Goal: Information Seeking & Learning: Learn about a topic

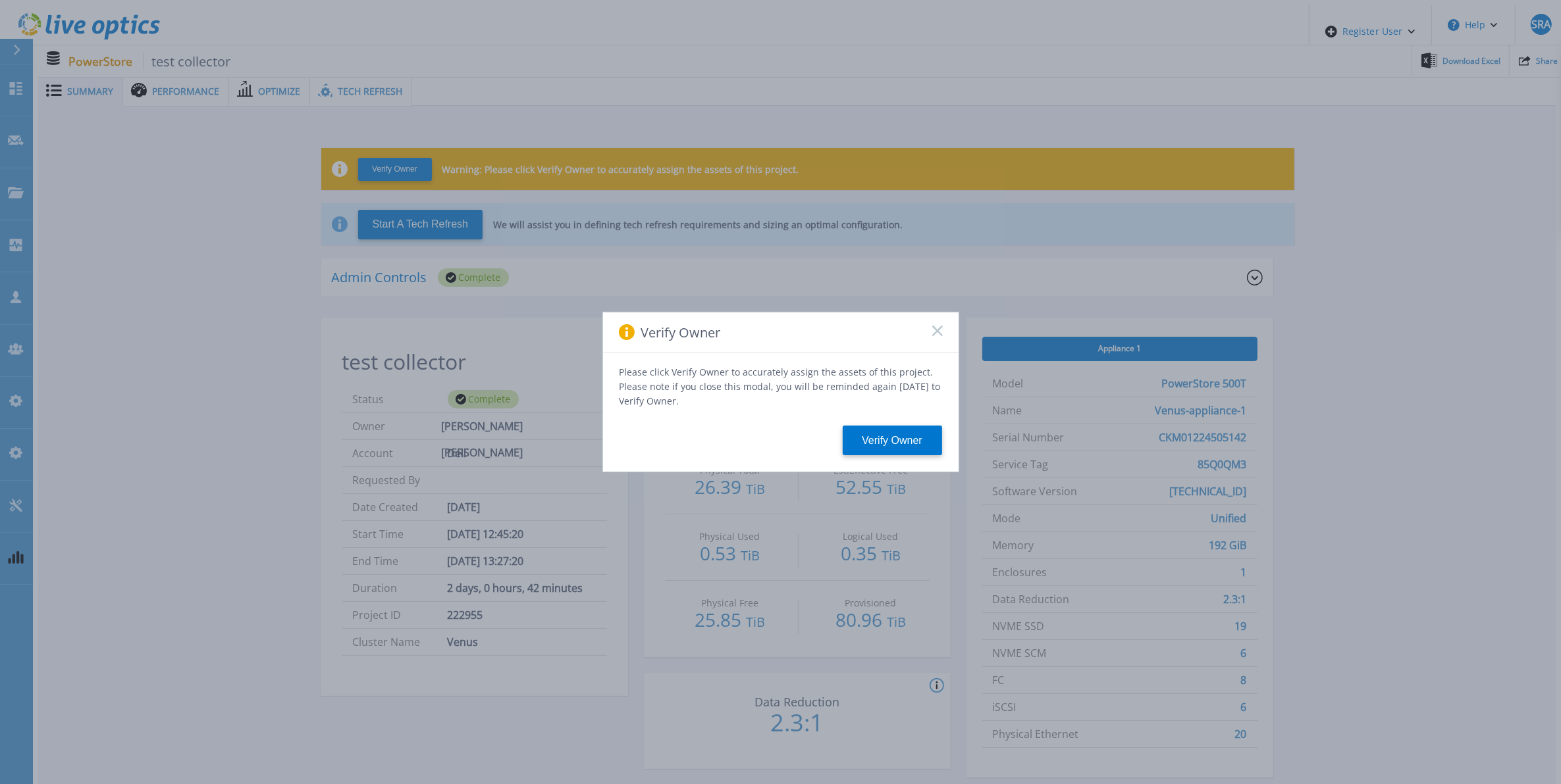
click at [936, 333] on icon at bounding box center [938, 331] width 10 height 10
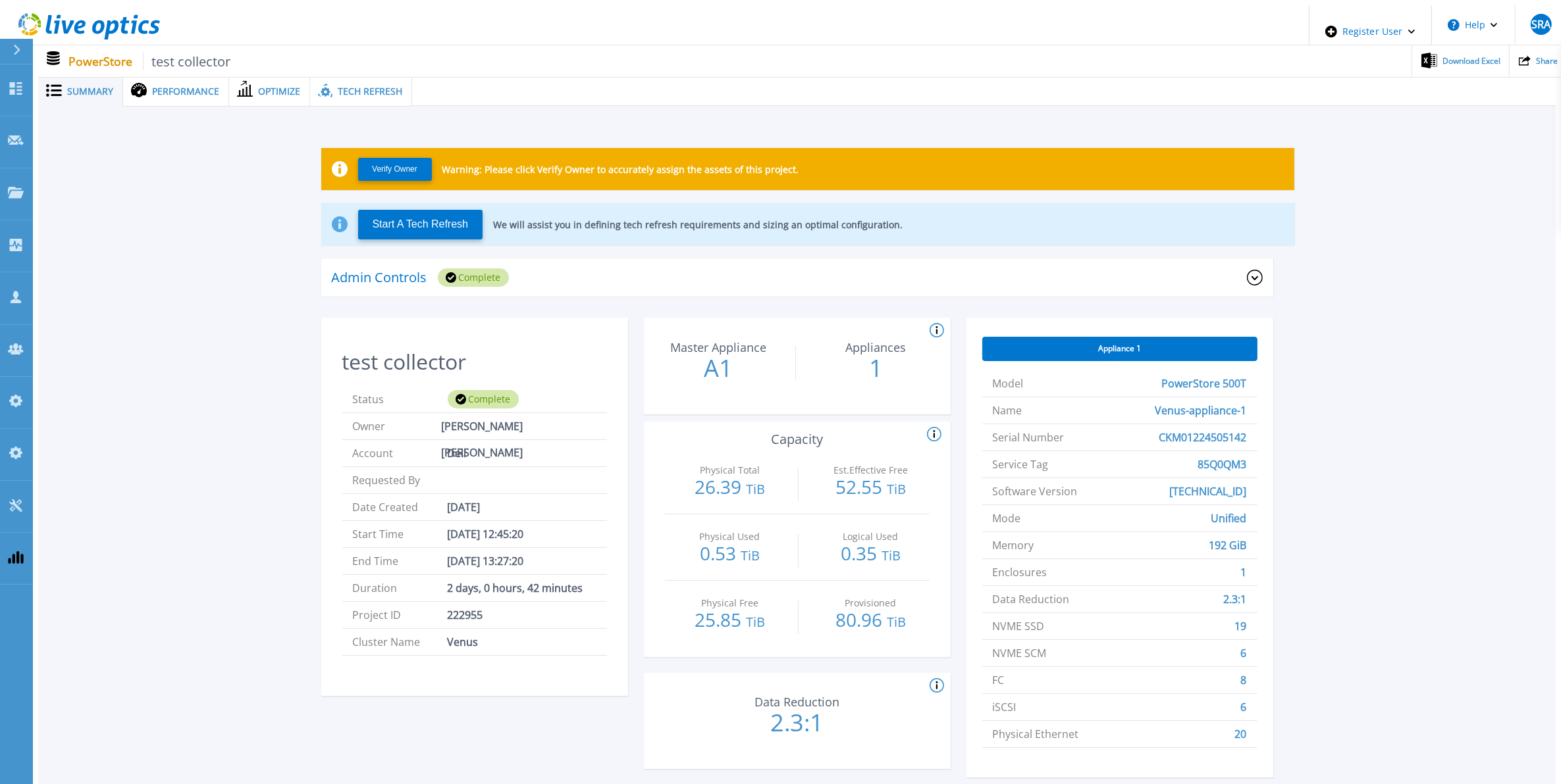
click at [363, 89] on span "Tech Refresh" at bounding box center [370, 91] width 65 height 10
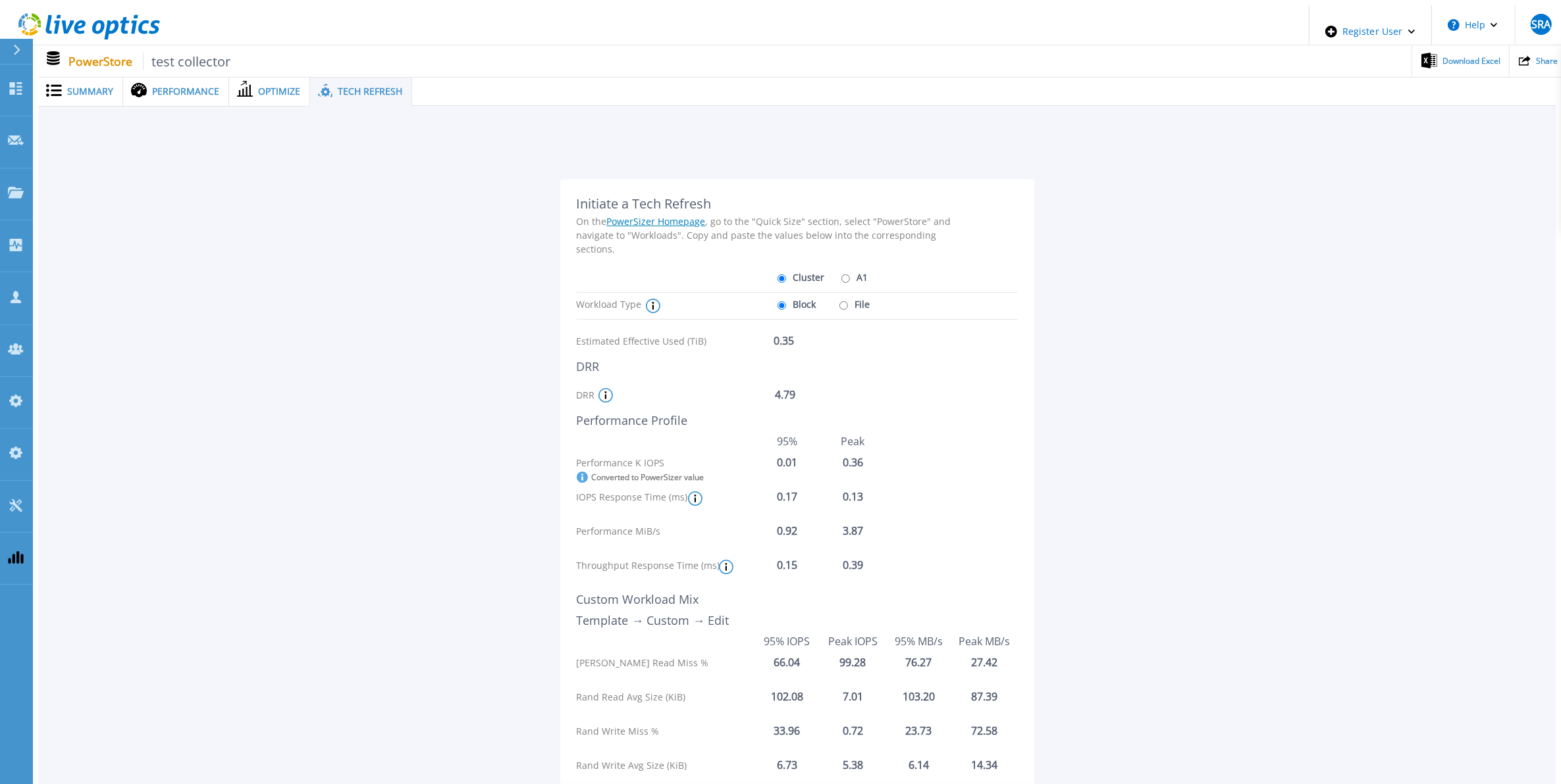
click at [63, 94] on div "Summary" at bounding box center [81, 91] width 85 height 30
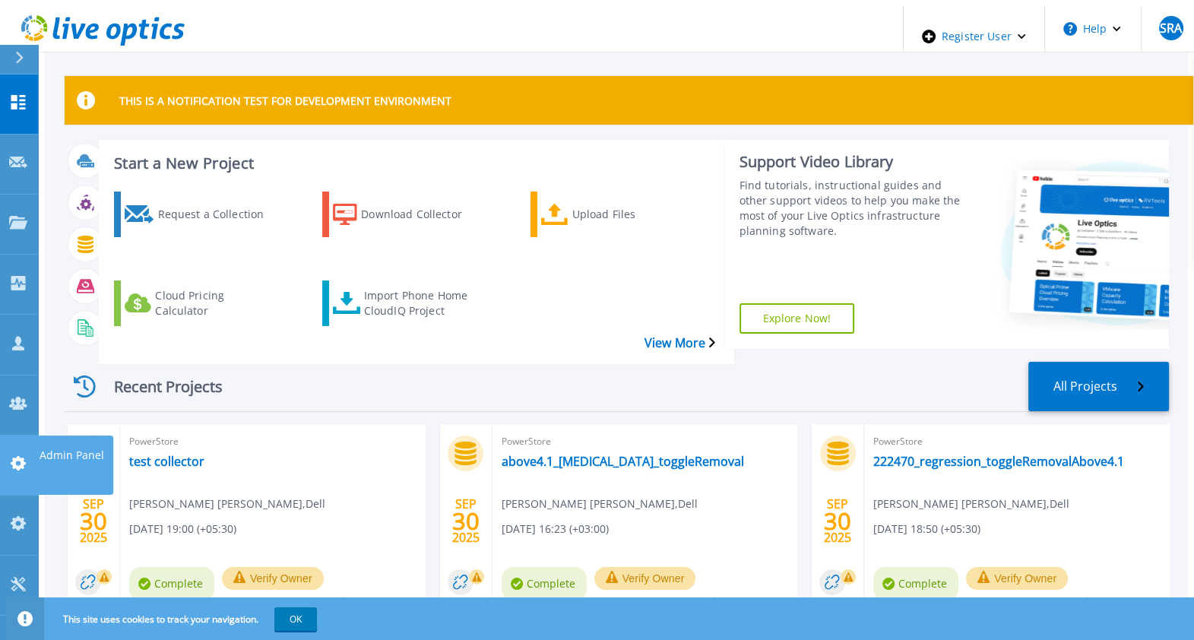
click at [24, 456] on icon at bounding box center [18, 463] width 15 height 14
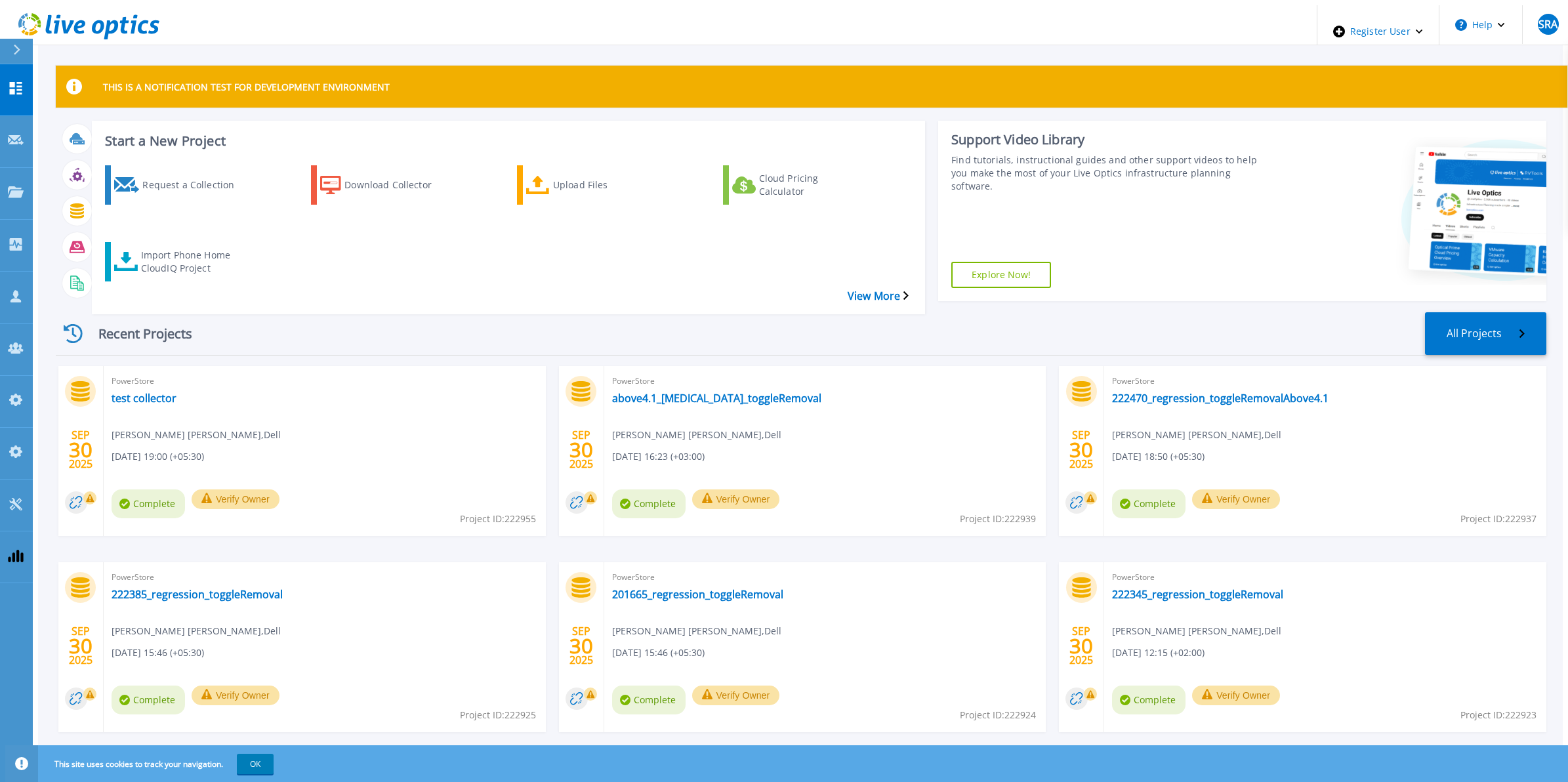
click at [617, 302] on div "Recent Projects All Projects SEP 30 2025 PowerStore test collector Syeda Rabiya…" at bounding box center [801, 535] width 1490 height 467
click at [724, 323] on div "Recent Projects All Projects" at bounding box center [801, 334] width 1490 height 43
click at [696, 325] on div "Recent Projects All Projects" at bounding box center [801, 334] width 1490 height 43
click at [9, 168] on link "Projects Projects" at bounding box center [16, 194] width 33 height 52
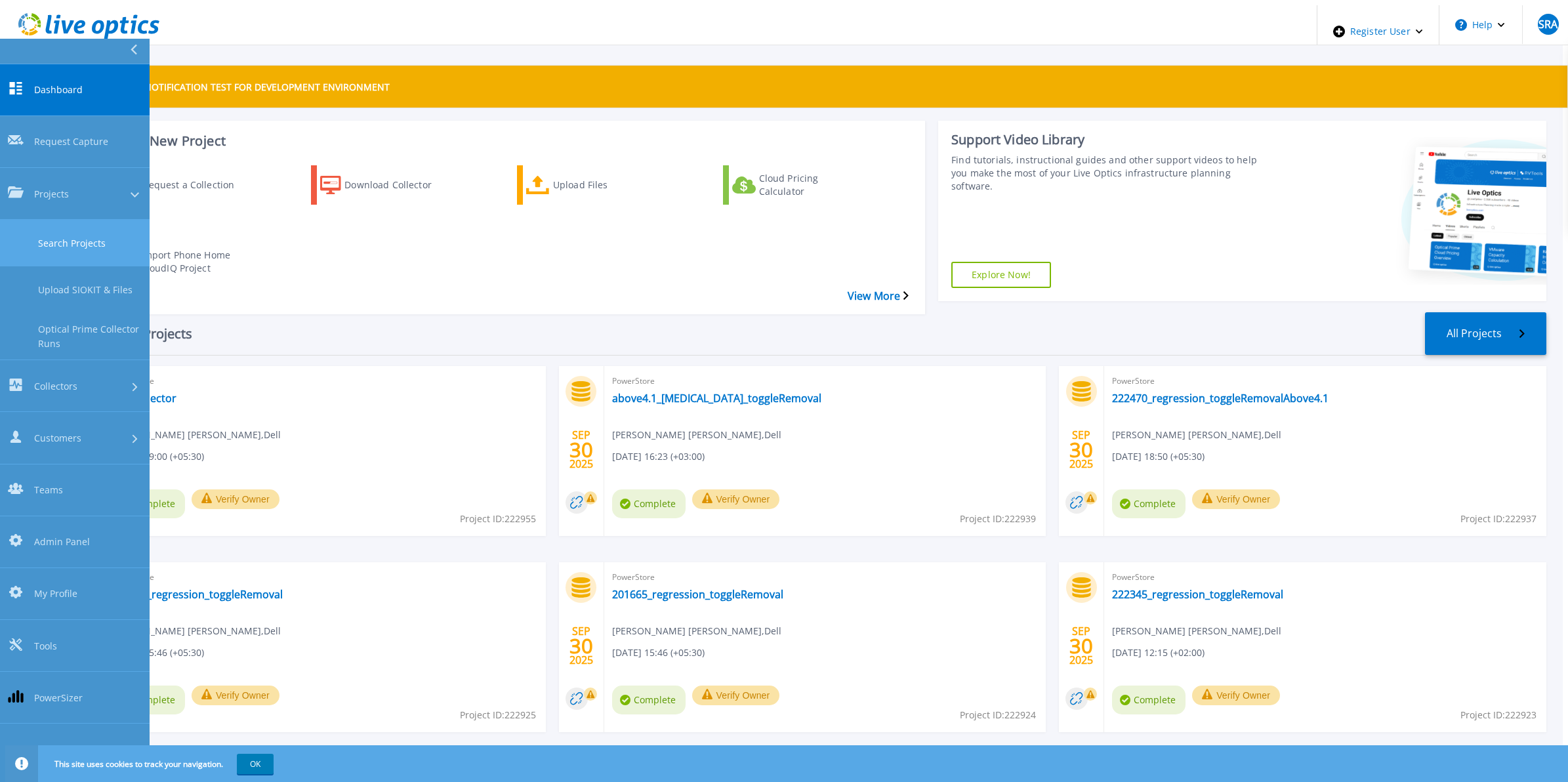
click at [46, 220] on link "Search Projects" at bounding box center [74, 243] width 149 height 47
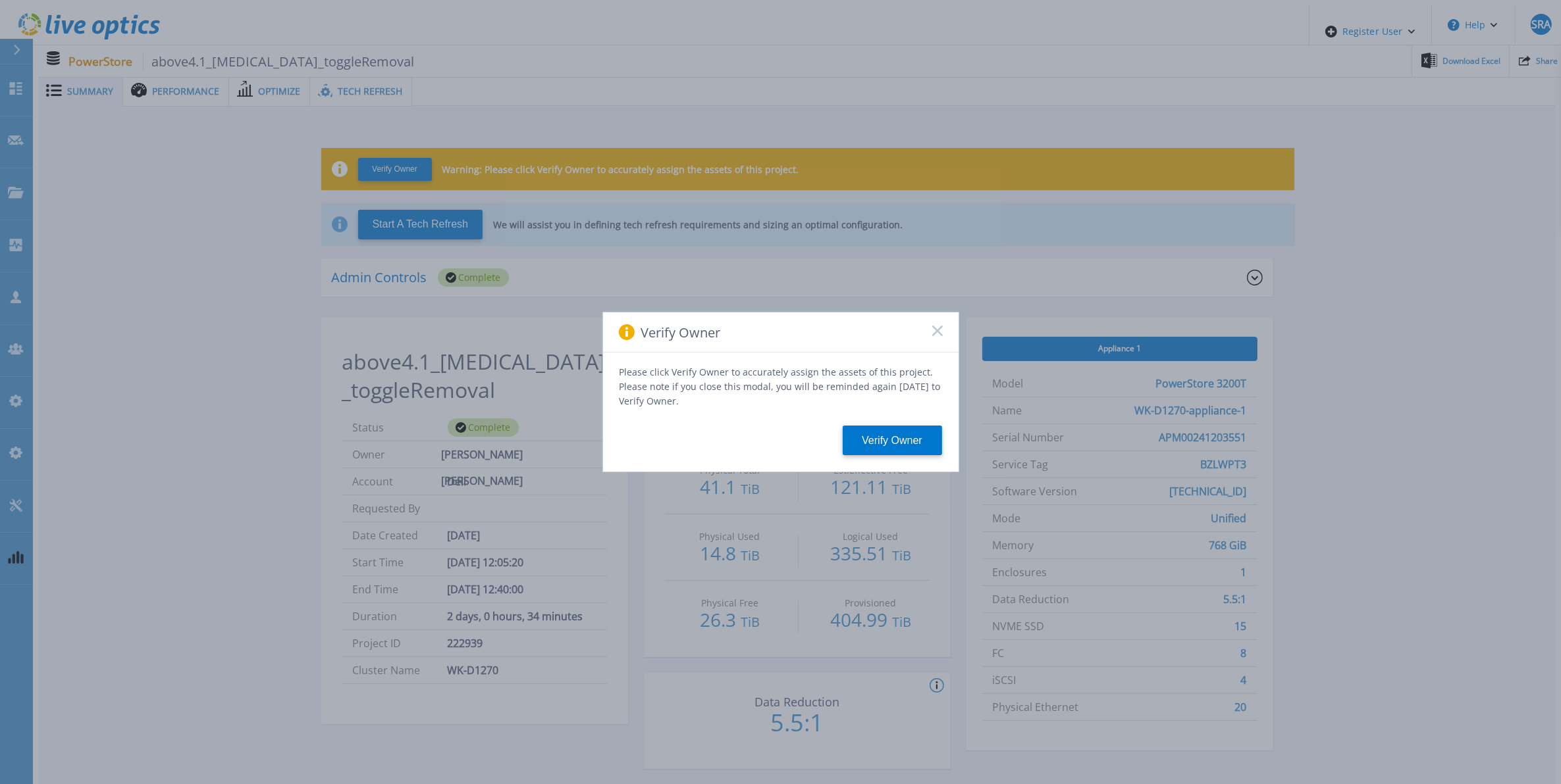
click at [364, 80] on div "Verify Owner Please click Verify Owner to accurately assign the assets of this …" at bounding box center [780, 392] width 1561 height 784
click at [932, 336] on rect at bounding box center [937, 331] width 11 height 11
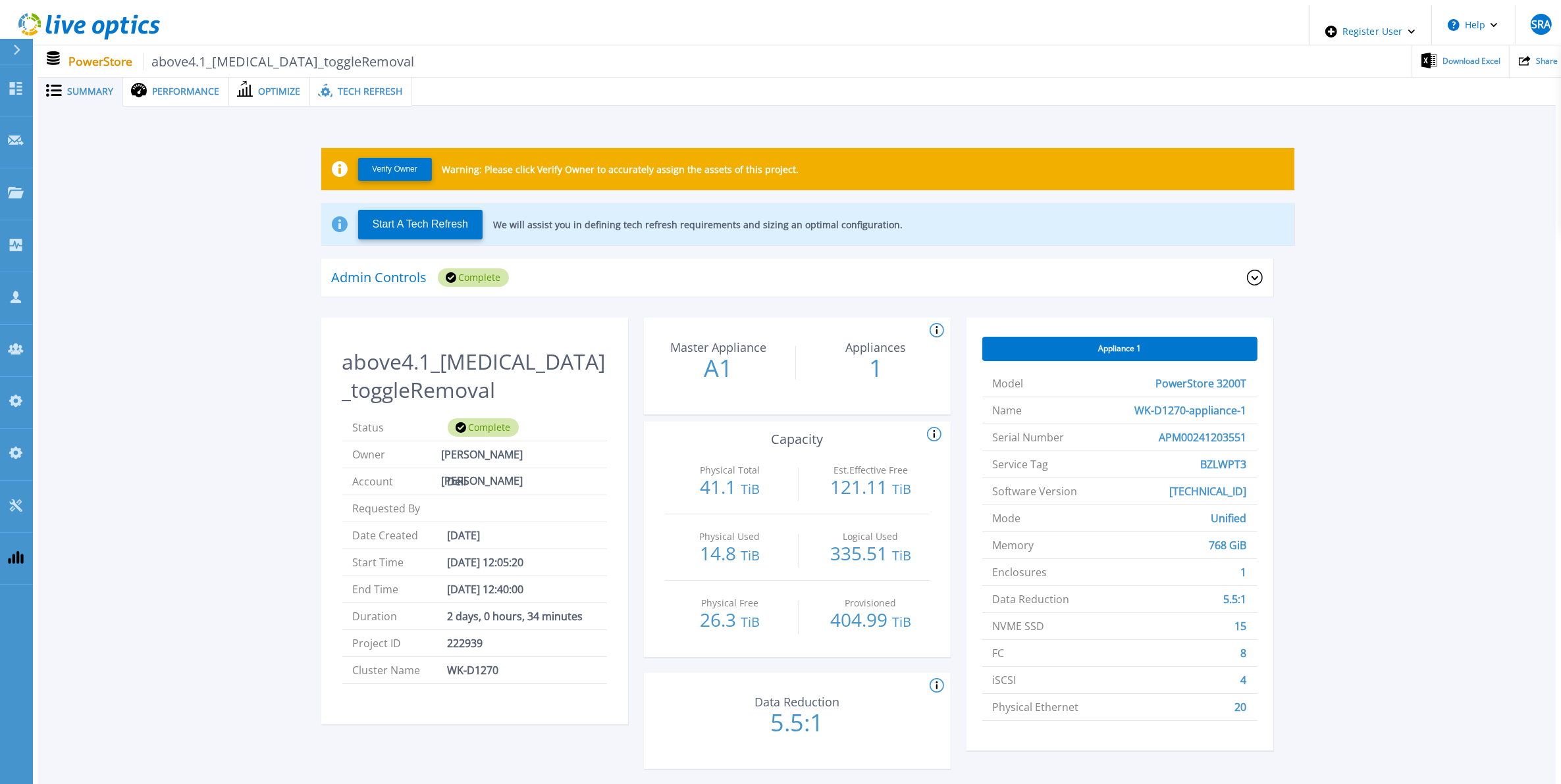
click at [139, 84] on icon at bounding box center [139, 90] width 16 height 15
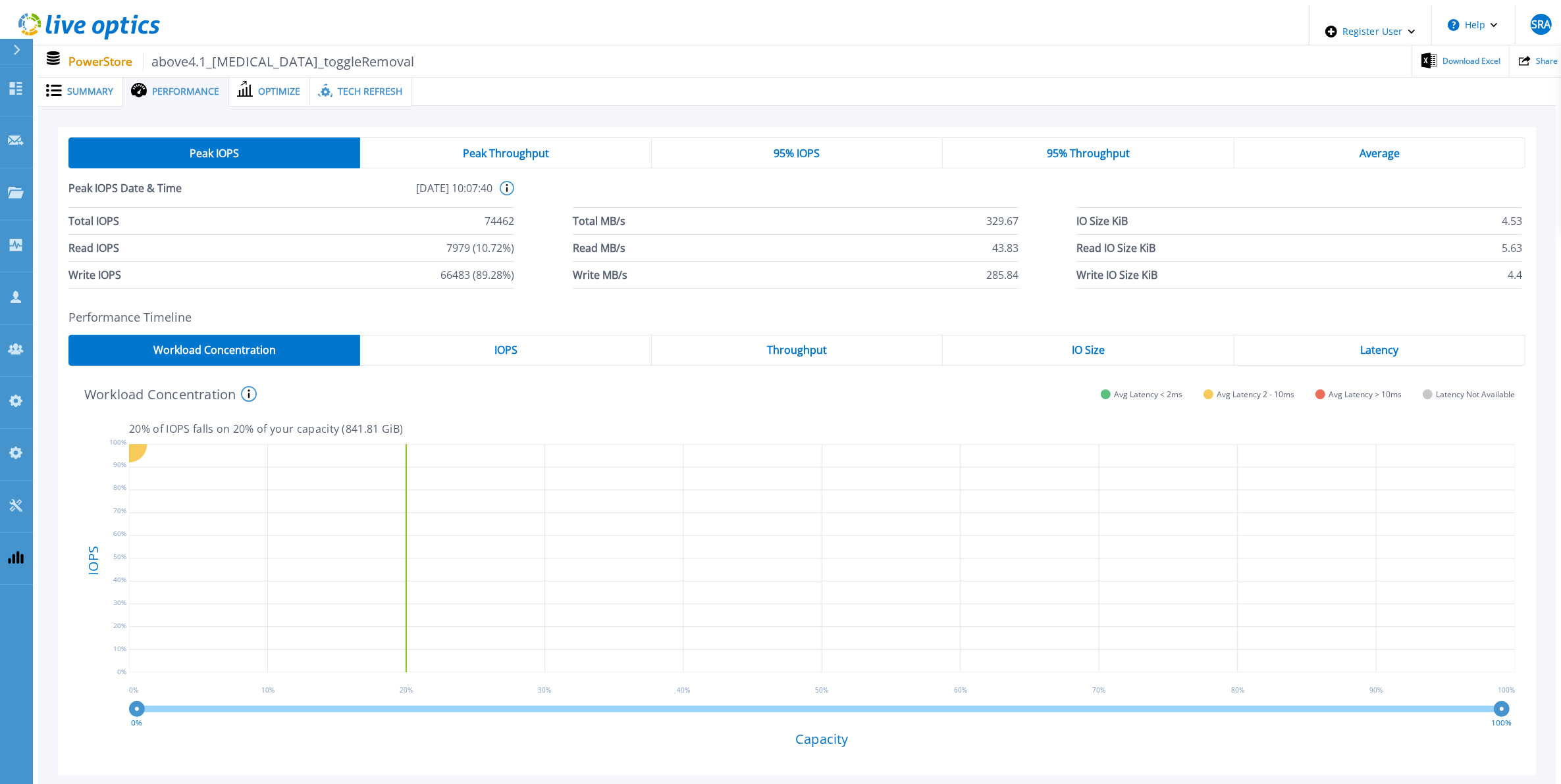
click at [399, 92] on div "Tech Refresh" at bounding box center [361, 91] width 102 height 30
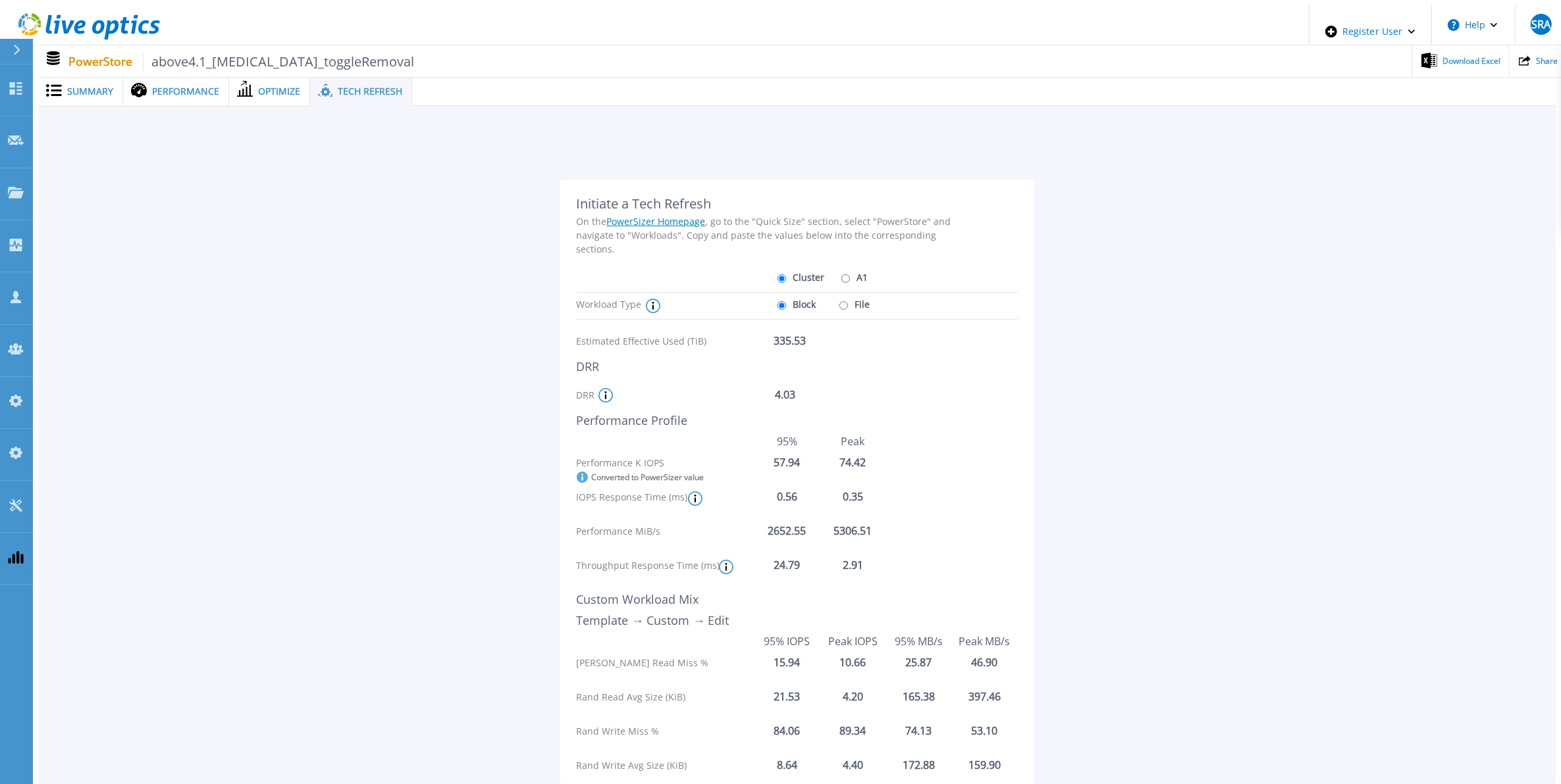
click at [830, 267] on div "Cluster A1" at bounding box center [827, 277] width 106 height 23
click at [842, 274] on input "A1" at bounding box center [846, 279] width 9 height 9
radio input "true"
click at [777, 274] on input "Cluster" at bounding box center [782, 279] width 9 height 9
radio input "true"
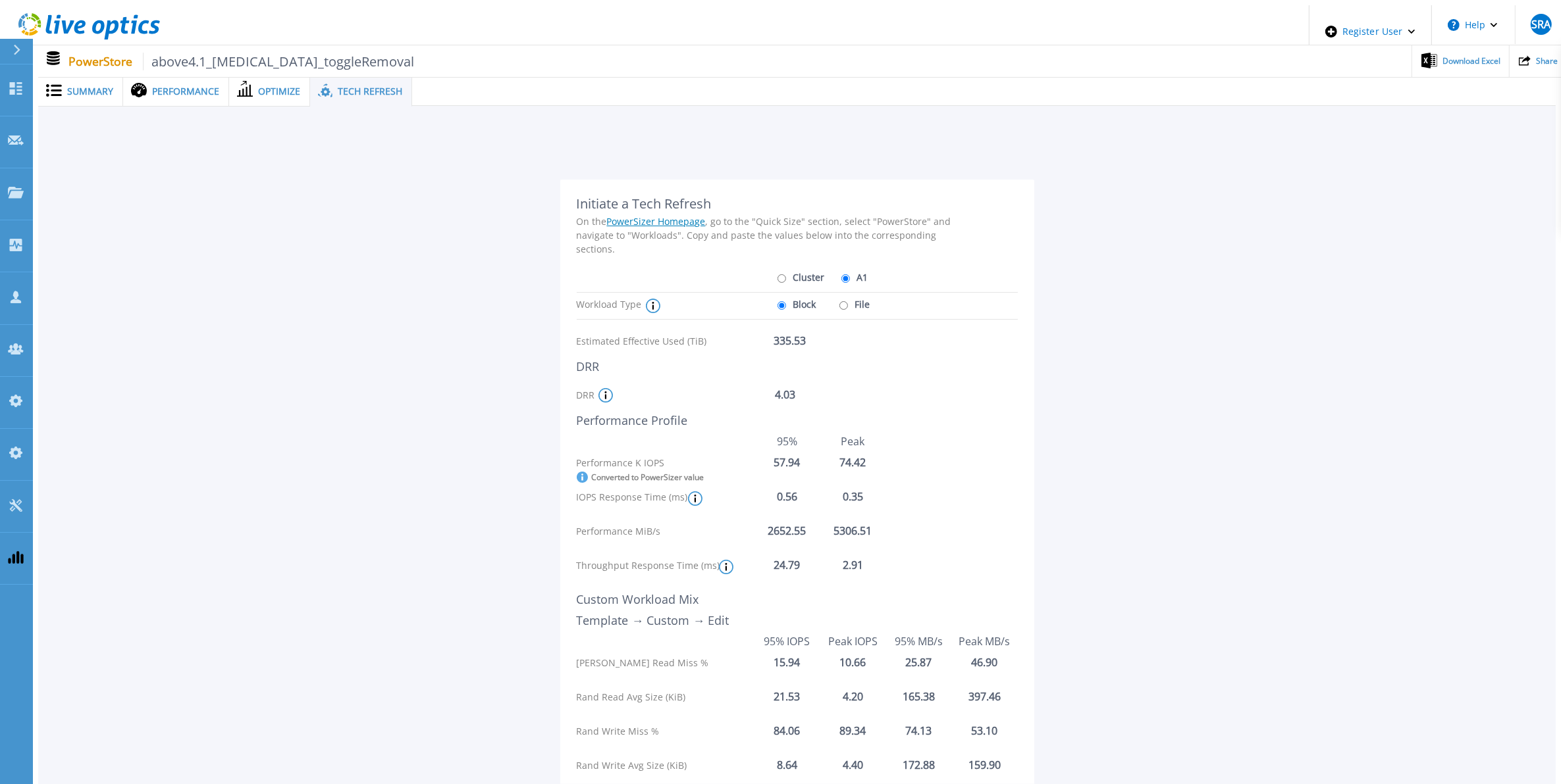
radio input "false"
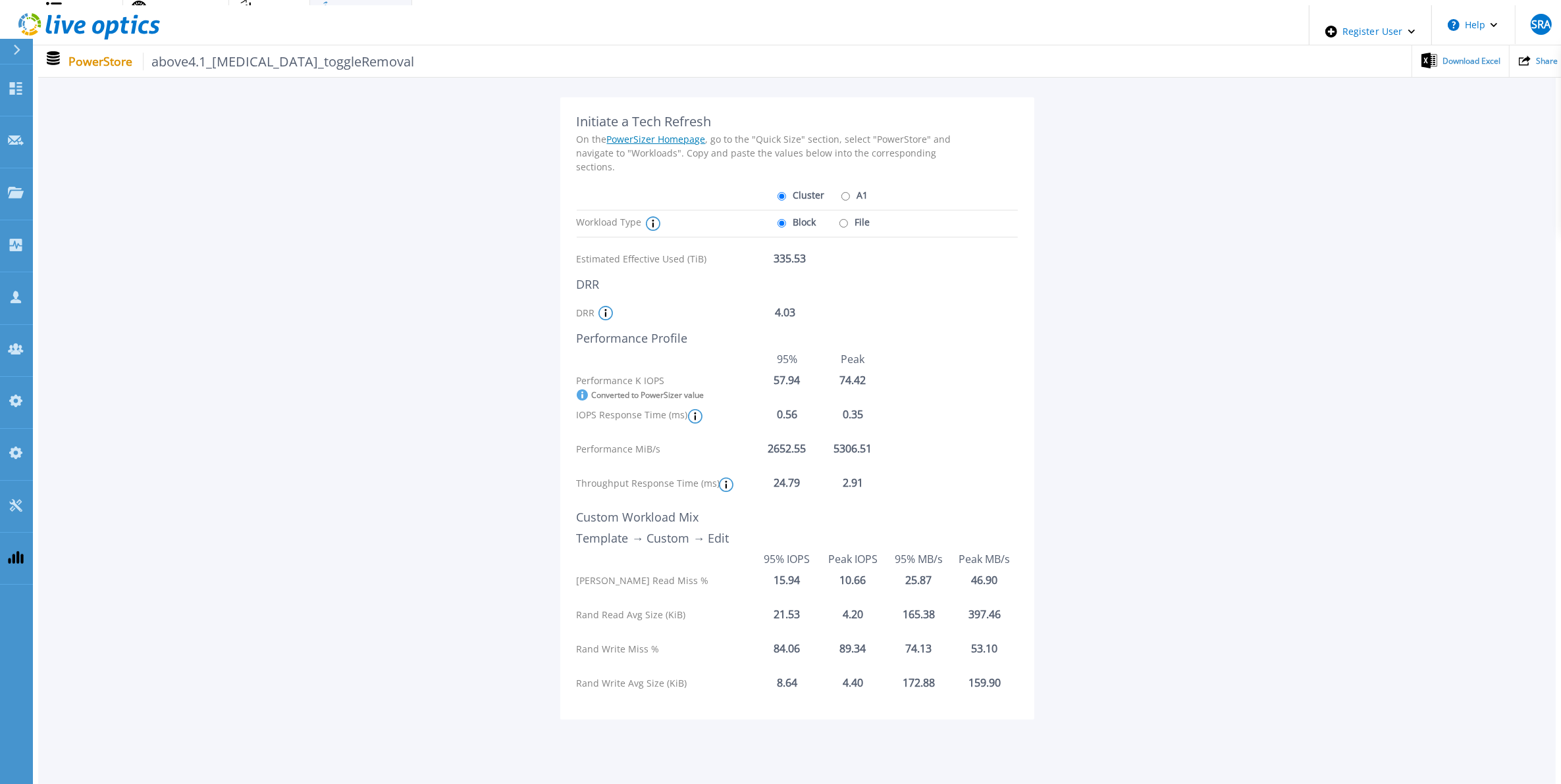
click at [859, 210] on div "Block File" at bounding box center [827, 227] width 106 height 34
click at [861, 212] on div "Block File" at bounding box center [827, 227] width 106 height 34
click at [861, 214] on div "Block File" at bounding box center [827, 227] width 106 height 34
click at [858, 215] on label "File" at bounding box center [854, 222] width 35 height 23
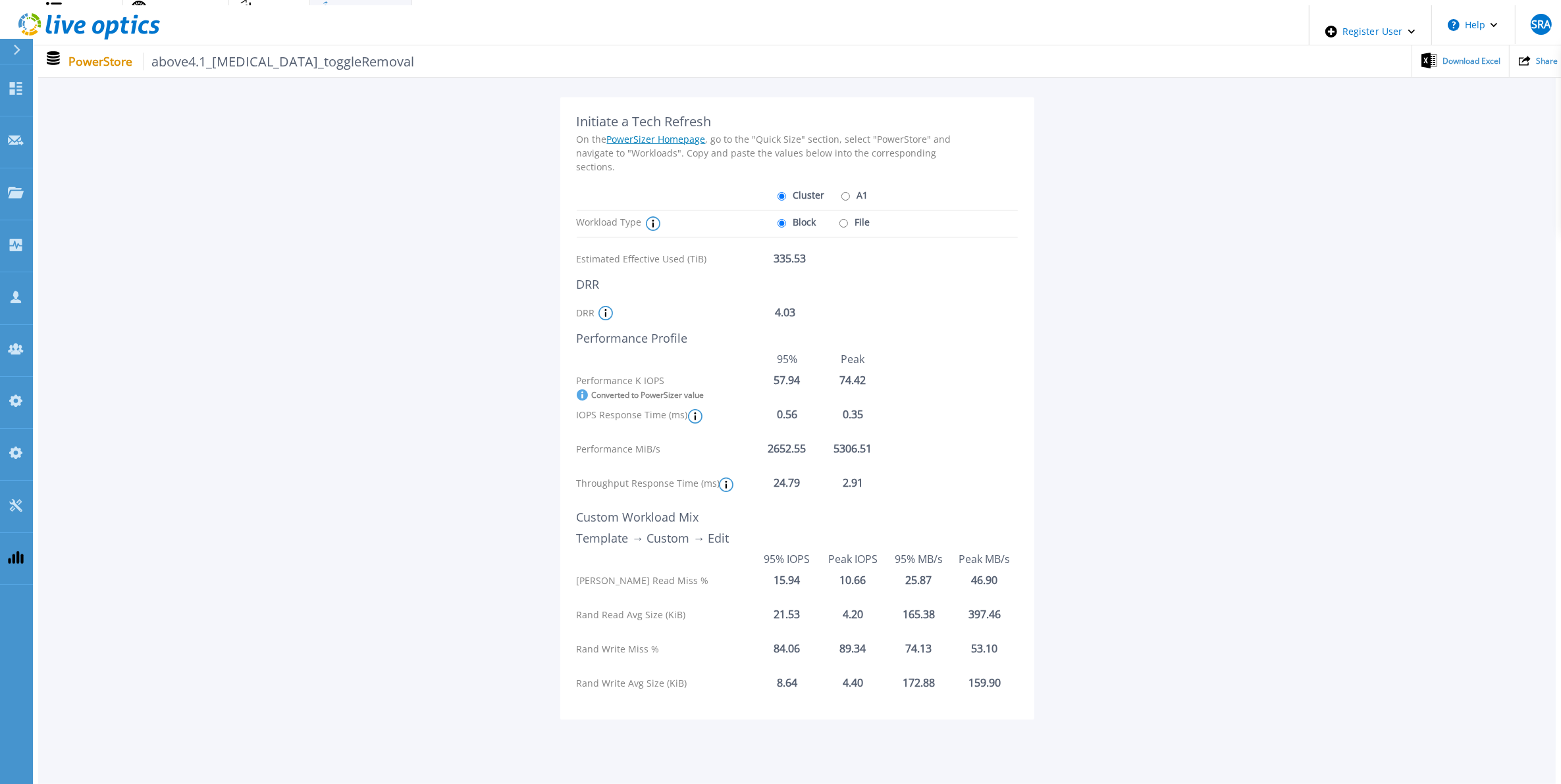
click at [848, 219] on input "File" at bounding box center [843, 223] width 9 height 9
radio input "true"
radio input "false"
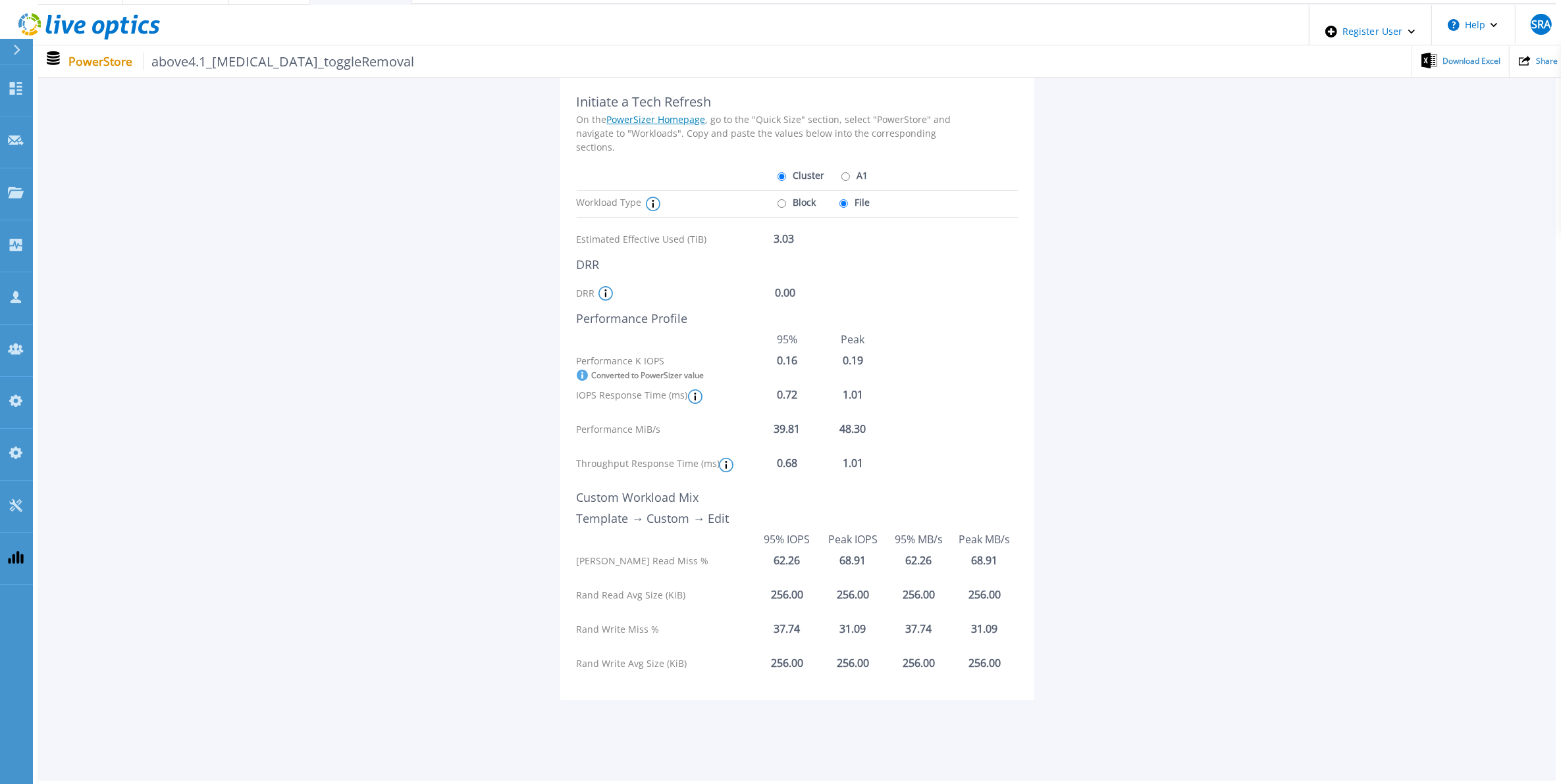
scroll to position [113, 0]
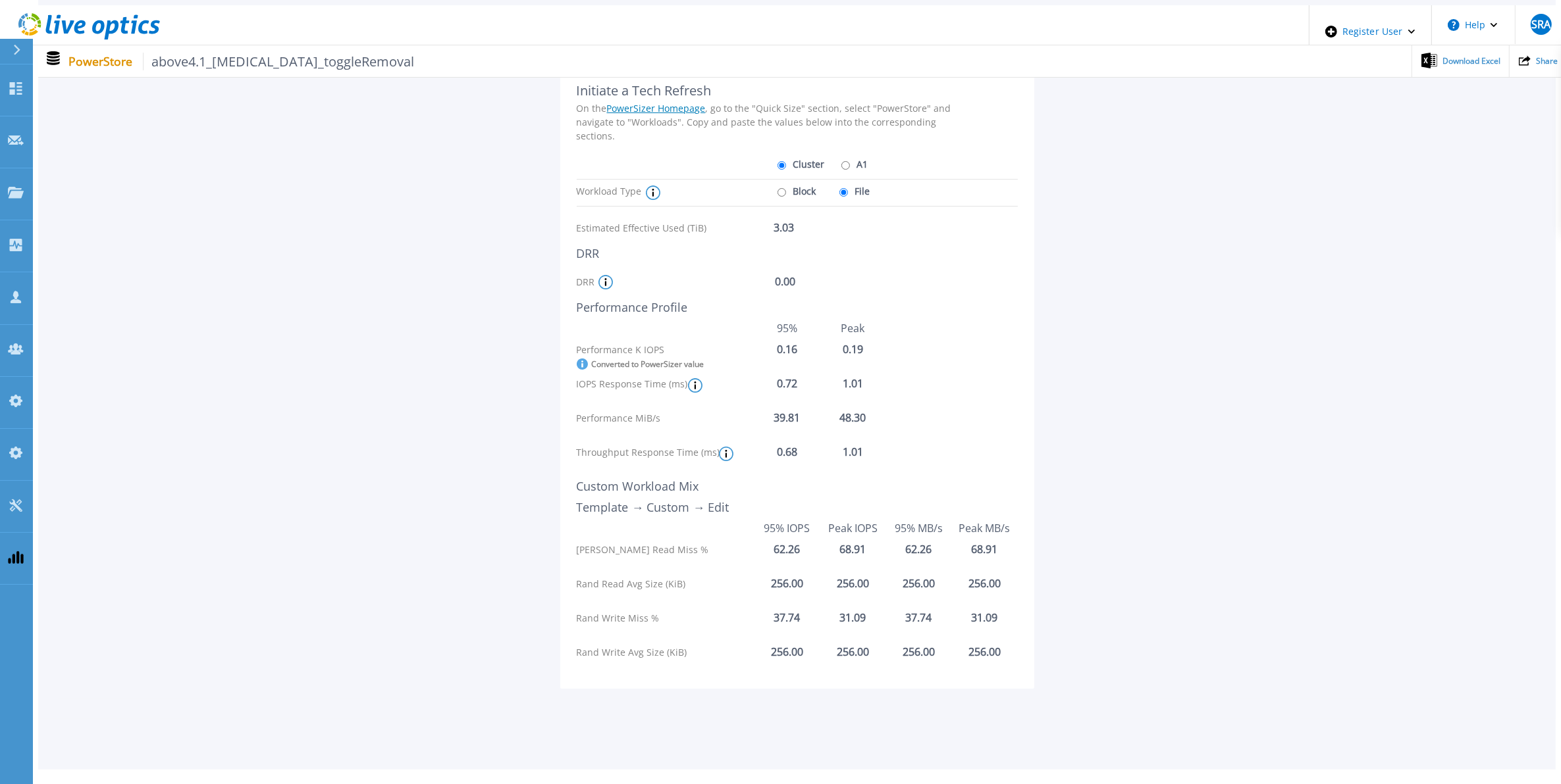
click at [839, 166] on label "A1" at bounding box center [853, 164] width 30 height 23
click at [842, 166] on input "A1" at bounding box center [846, 165] width 9 height 9
radio input "true"
radio input "false"
click at [800, 199] on div "Block File" at bounding box center [827, 196] width 106 height 34
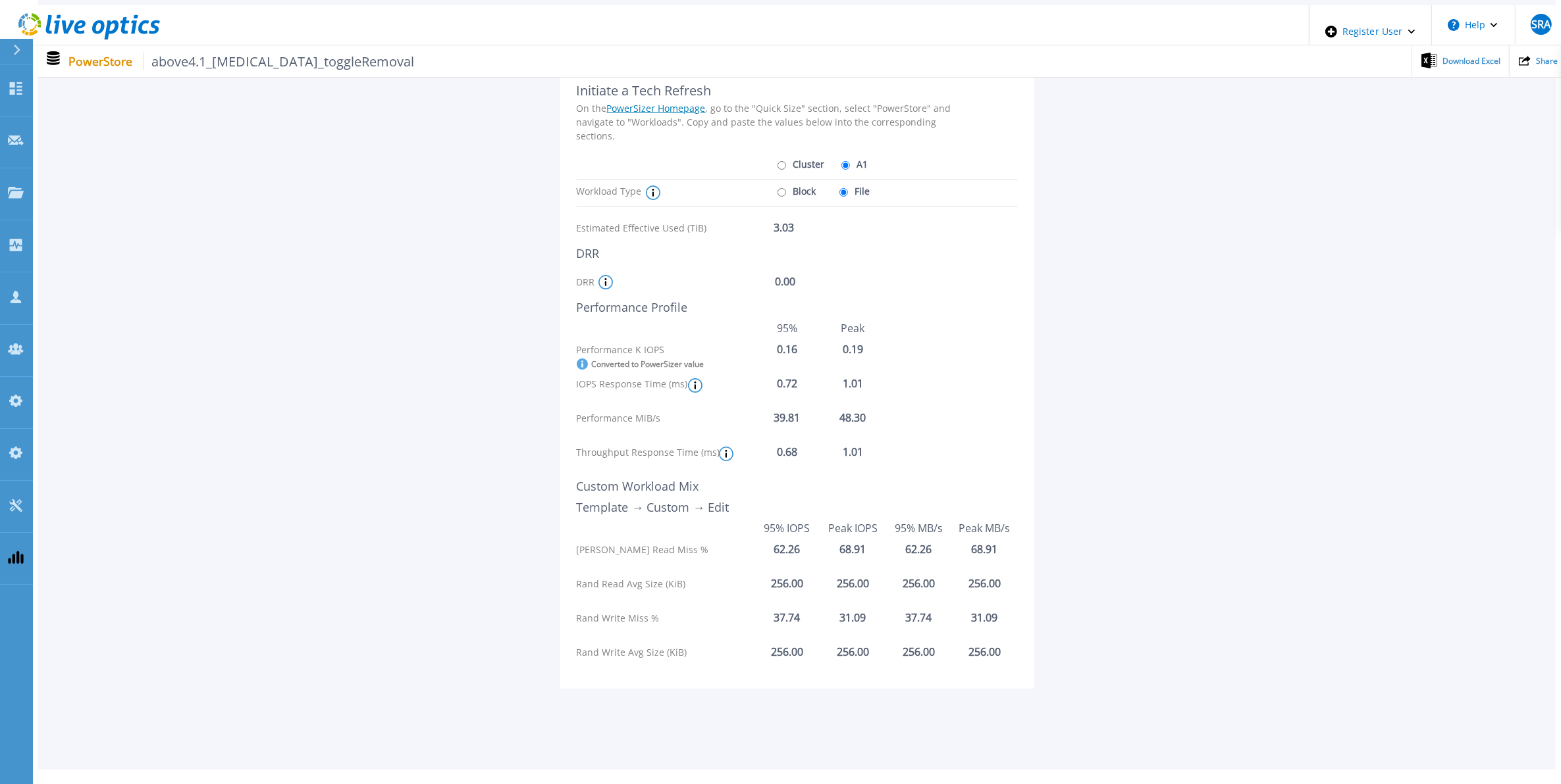
click at [800, 188] on label "Block" at bounding box center [795, 191] width 42 height 23
click at [786, 188] on input "Block" at bounding box center [782, 192] width 9 height 9
radio input "true"
click at [863, 180] on div "Block File" at bounding box center [827, 196] width 106 height 34
click at [855, 181] on label "File" at bounding box center [854, 191] width 35 height 23
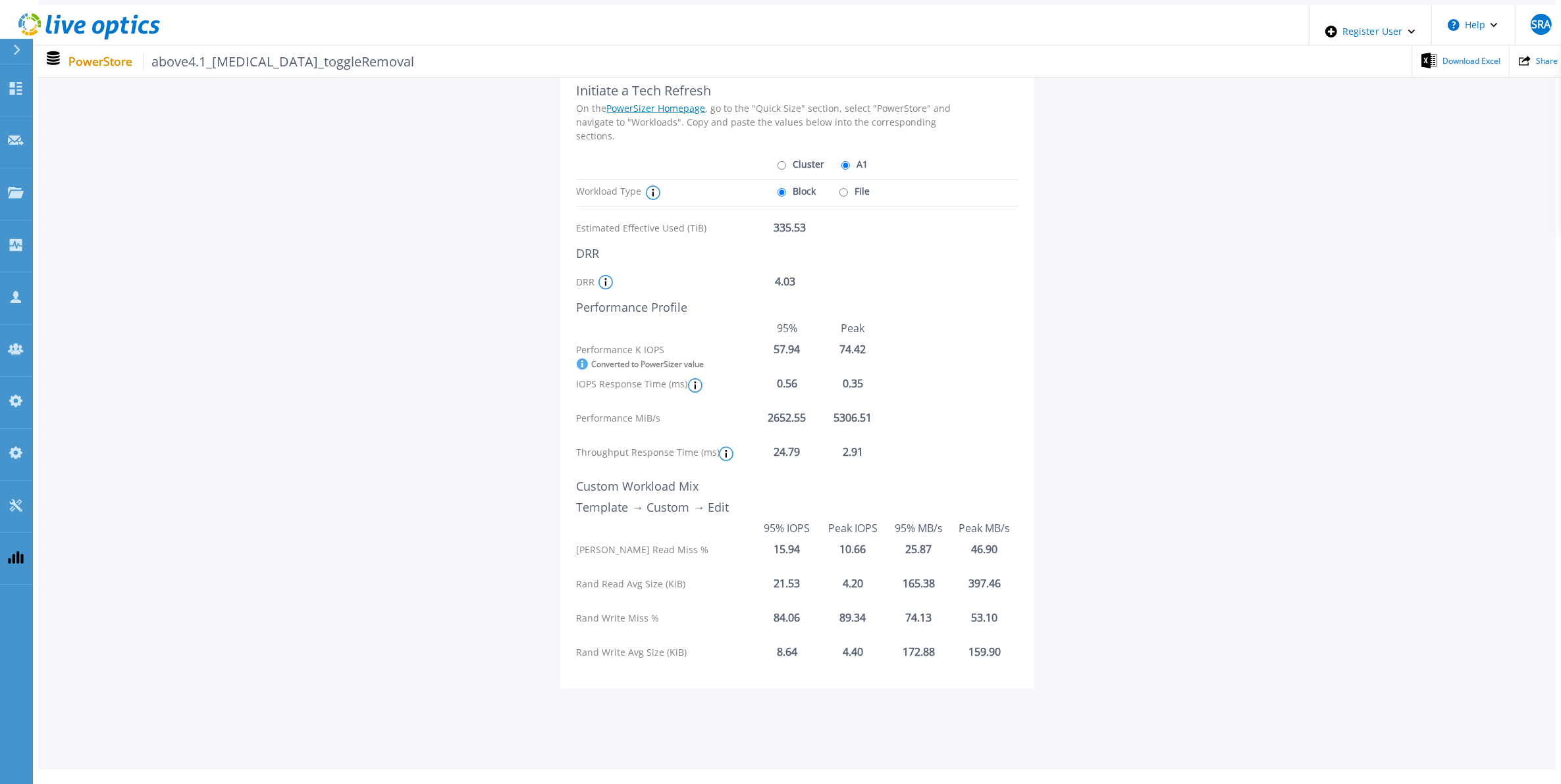
click at [848, 188] on input "File" at bounding box center [843, 192] width 9 height 9
radio input "true"
radio input "false"
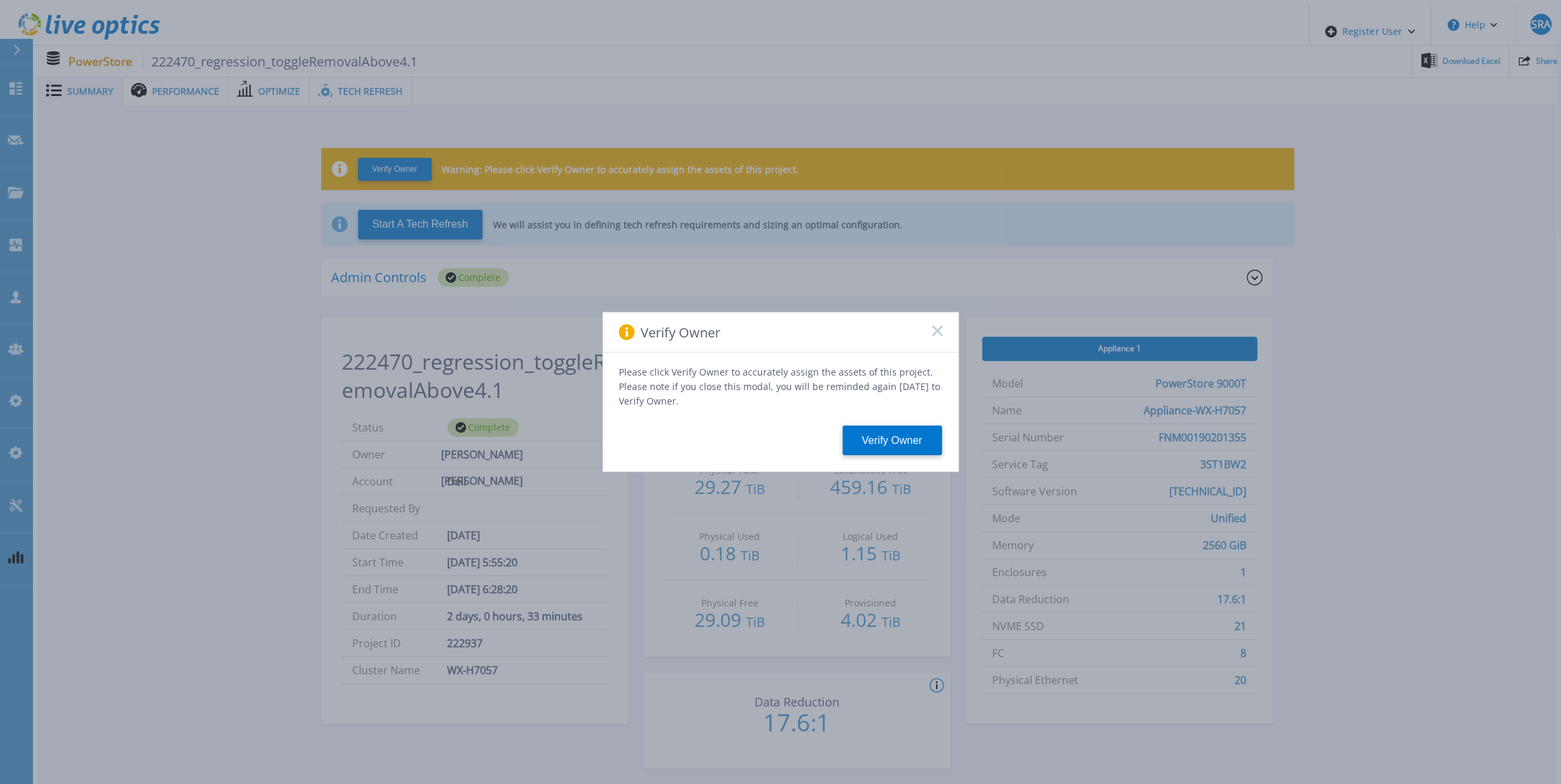
drag, startPoint x: 941, startPoint y: 333, endPoint x: 933, endPoint y: 333, distance: 8.0
click at [938, 333] on icon at bounding box center [938, 331] width 10 height 10
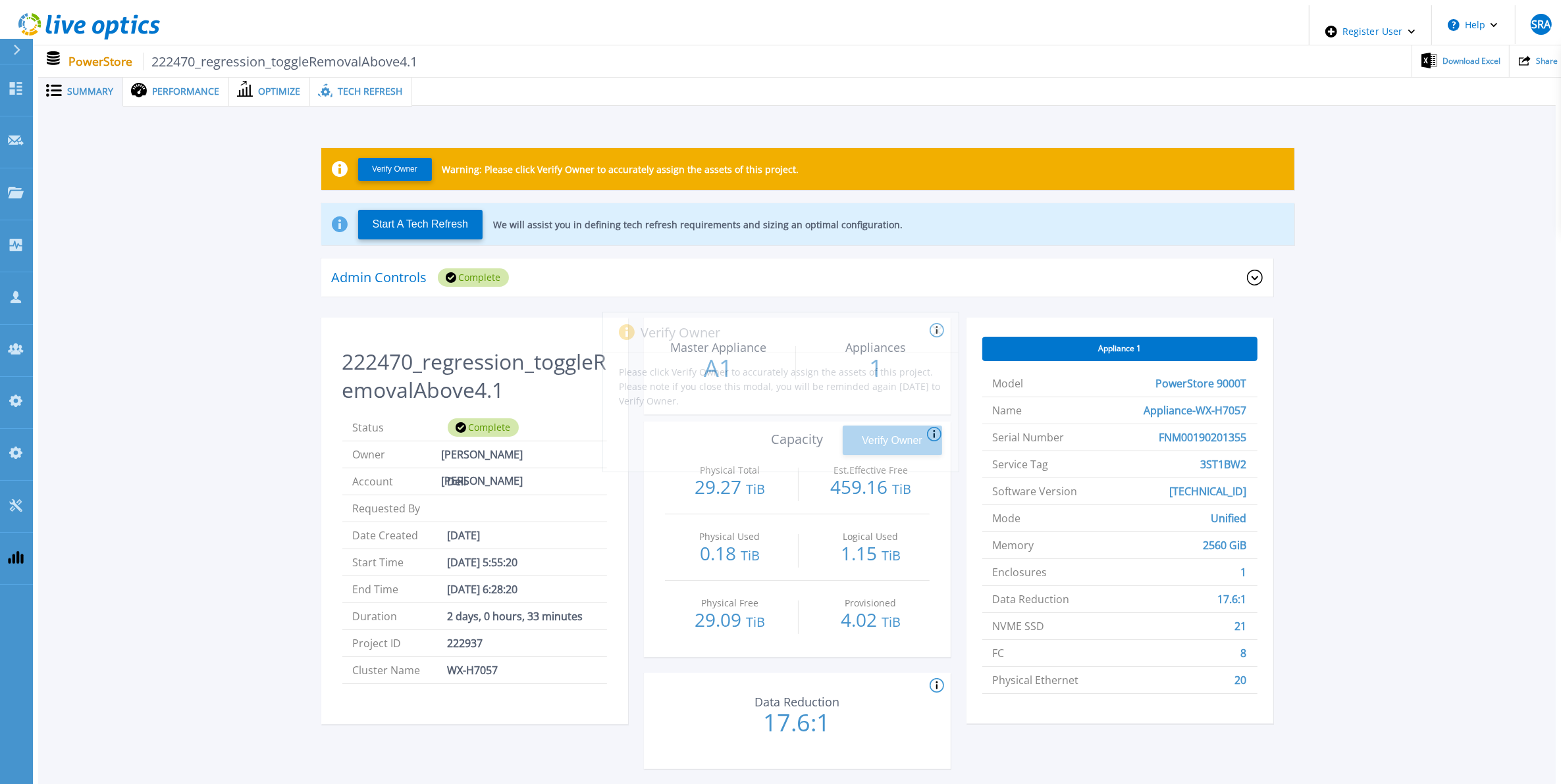
drag, startPoint x: 933, startPoint y: 333, endPoint x: 709, endPoint y: 279, distance: 230.4
click at [932, 333] on icon at bounding box center [938, 331] width 10 height 10
click at [379, 91] on div "Tech Refresh" at bounding box center [361, 91] width 102 height 30
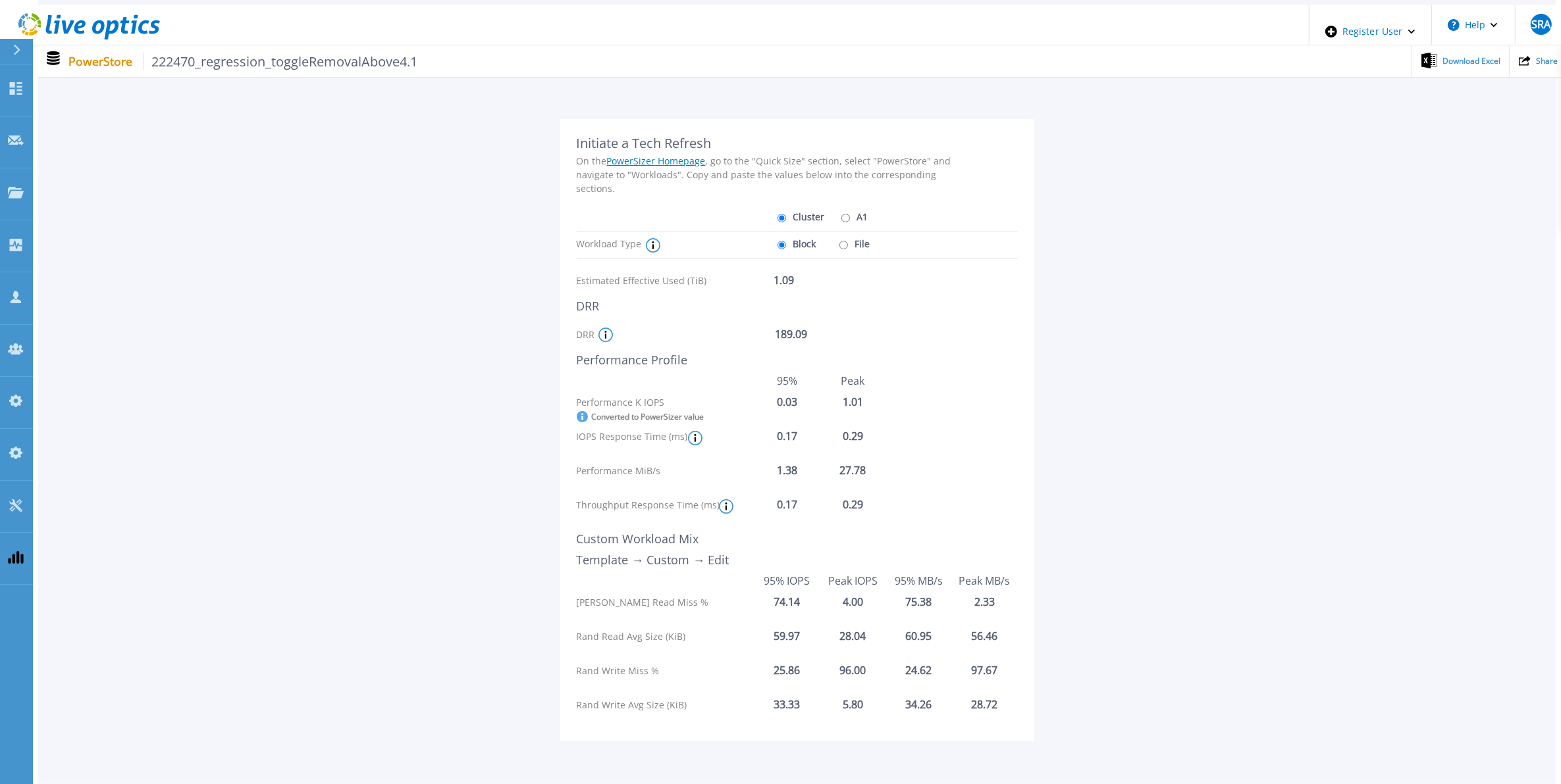
scroll to position [113, 0]
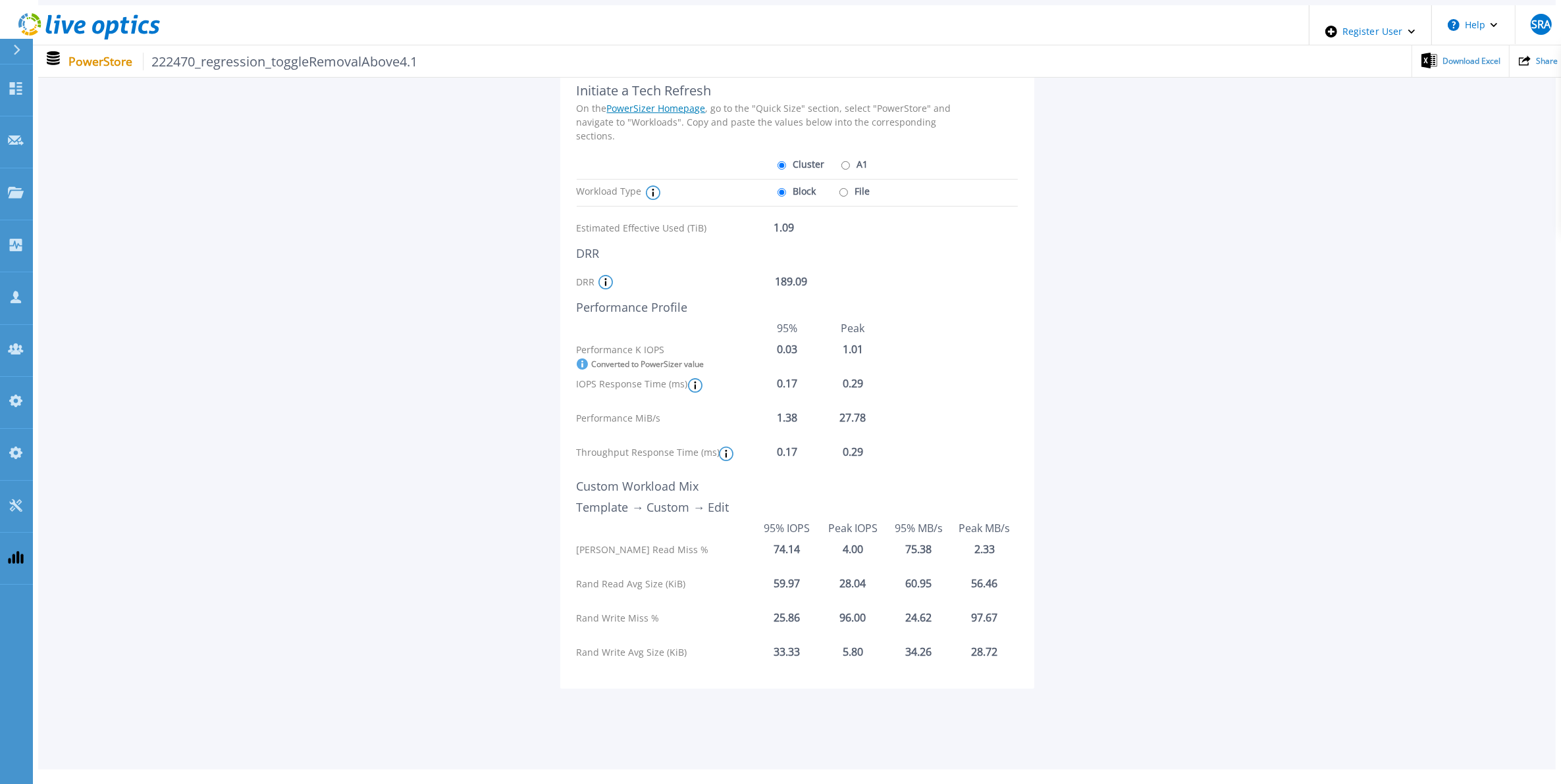
click at [854, 180] on label "File" at bounding box center [854, 191] width 35 height 23
click at [848, 188] on input "File" at bounding box center [843, 192] width 9 height 9
radio input "true"
radio input "false"
click at [850, 157] on label "A1" at bounding box center [853, 164] width 30 height 23
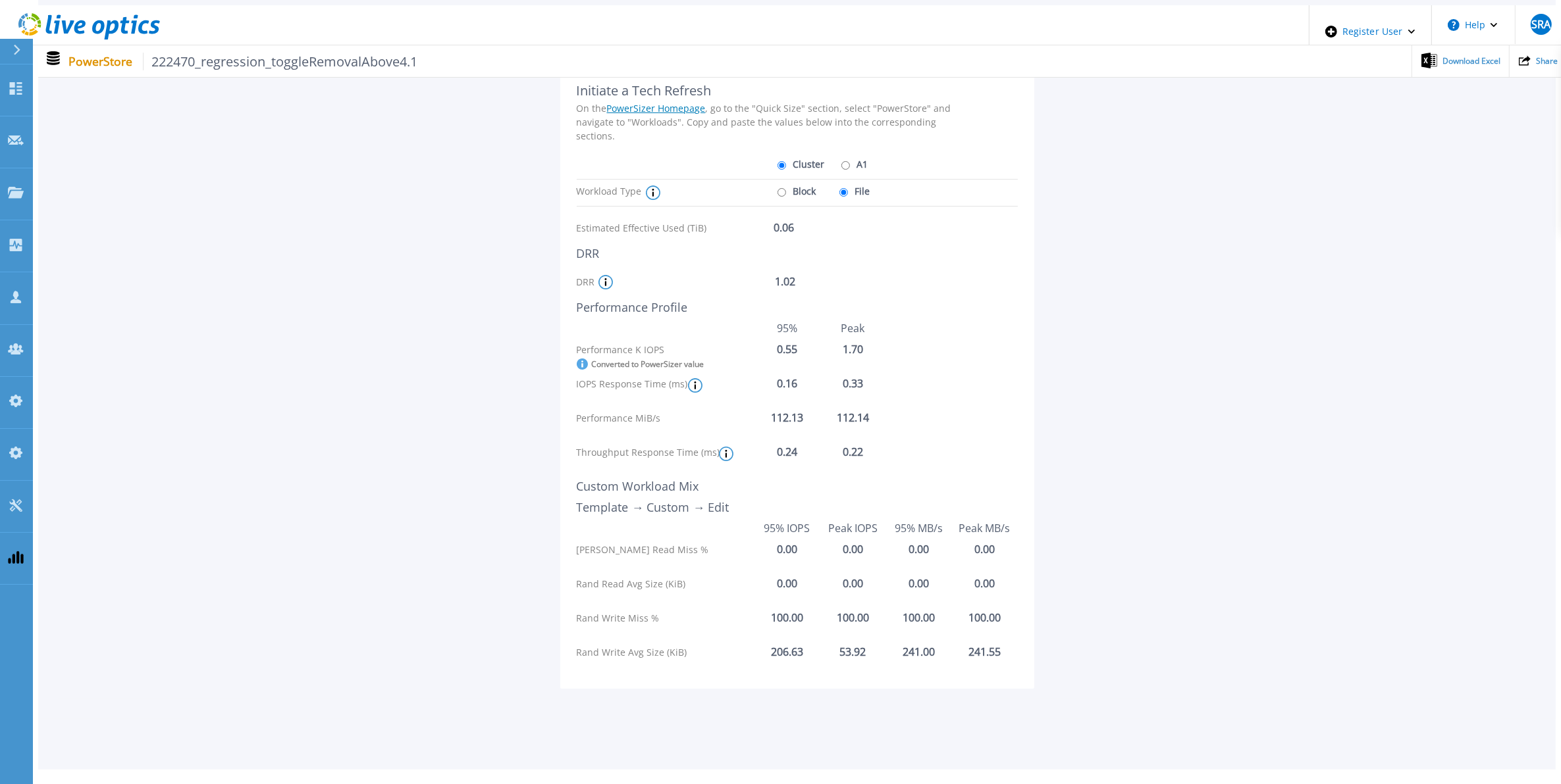
click at [849, 161] on input "A1" at bounding box center [846, 165] width 9 height 9
radio input "true"
radio input "false"
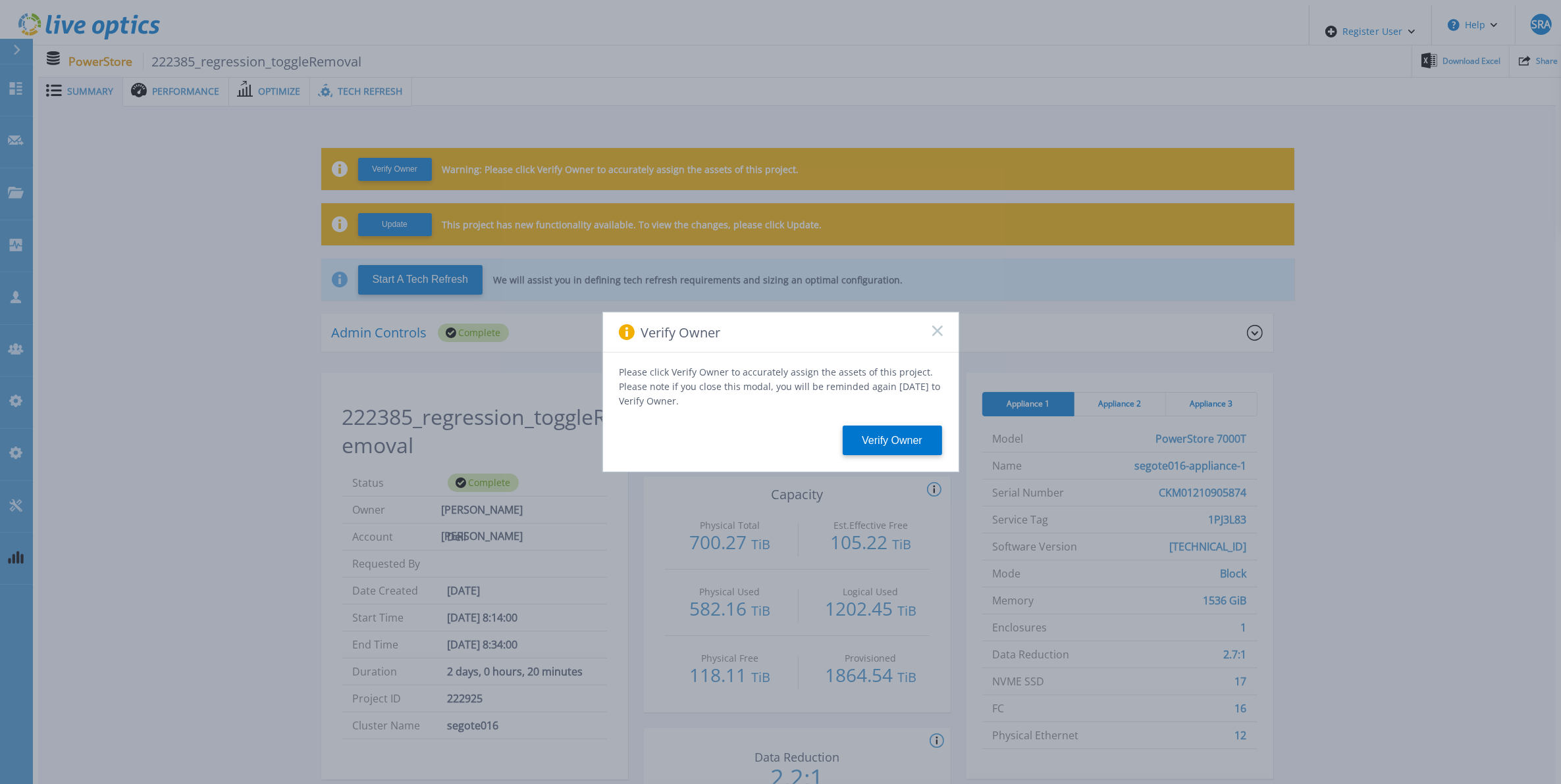
click at [932, 330] on icon at bounding box center [938, 331] width 10 height 10
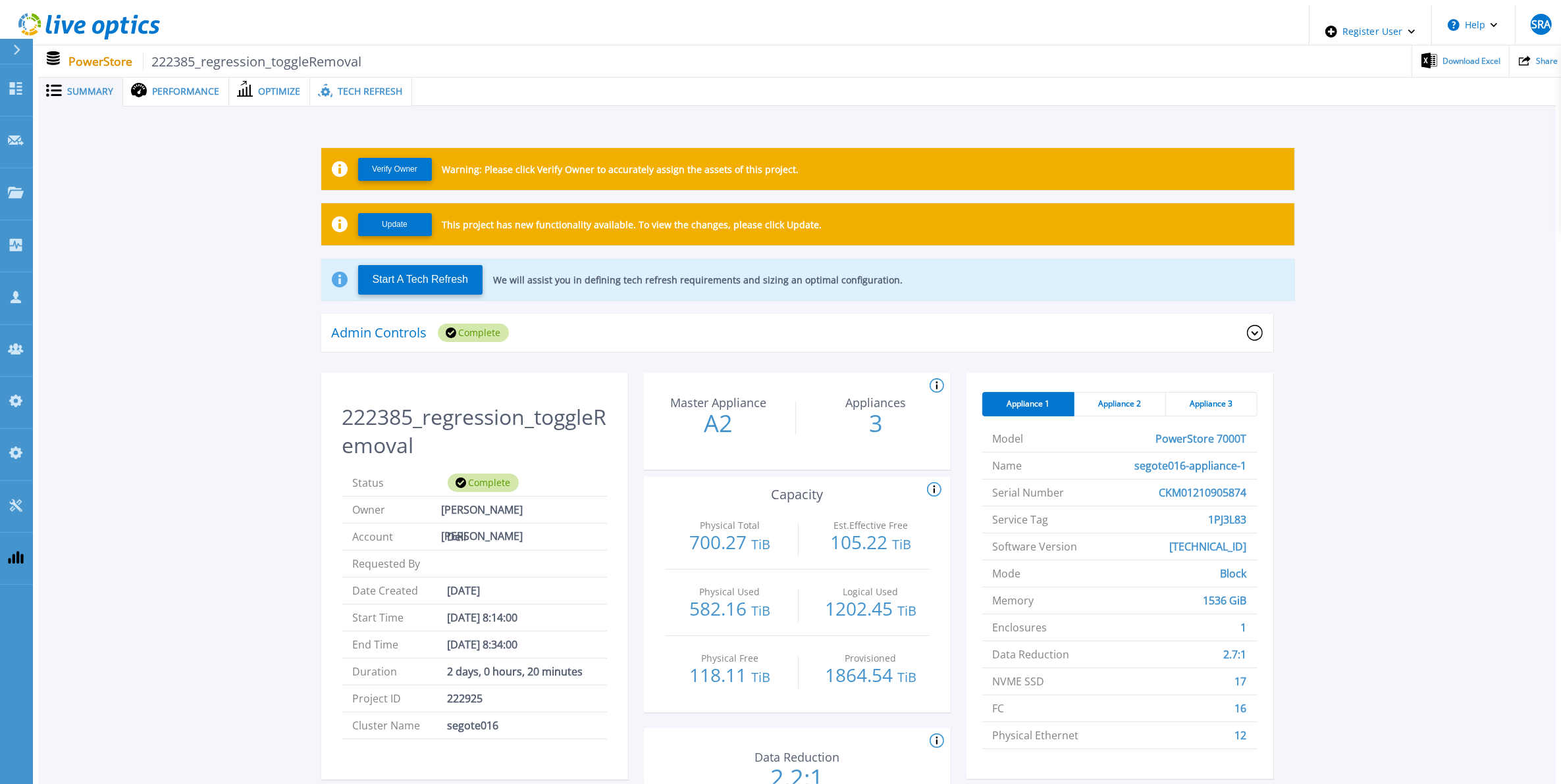
click at [379, 76] on div "Tech Refresh" at bounding box center [361, 91] width 102 height 30
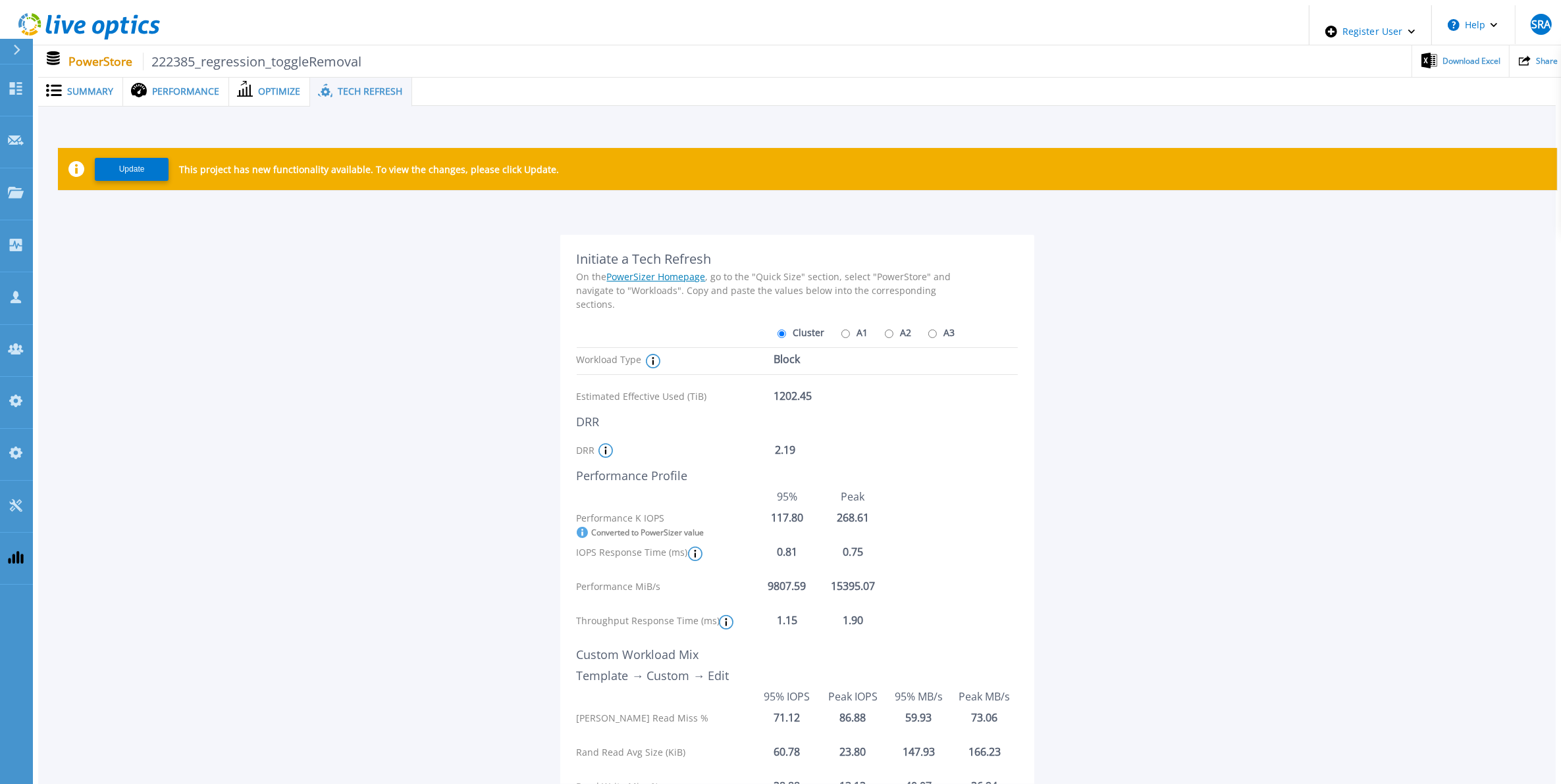
click at [849, 332] on label "A1" at bounding box center [853, 332] width 30 height 23
click at [849, 332] on input "A1" at bounding box center [846, 334] width 9 height 9
radio input "true"
radio input "false"
click at [885, 330] on input "A2" at bounding box center [889, 334] width 9 height 9
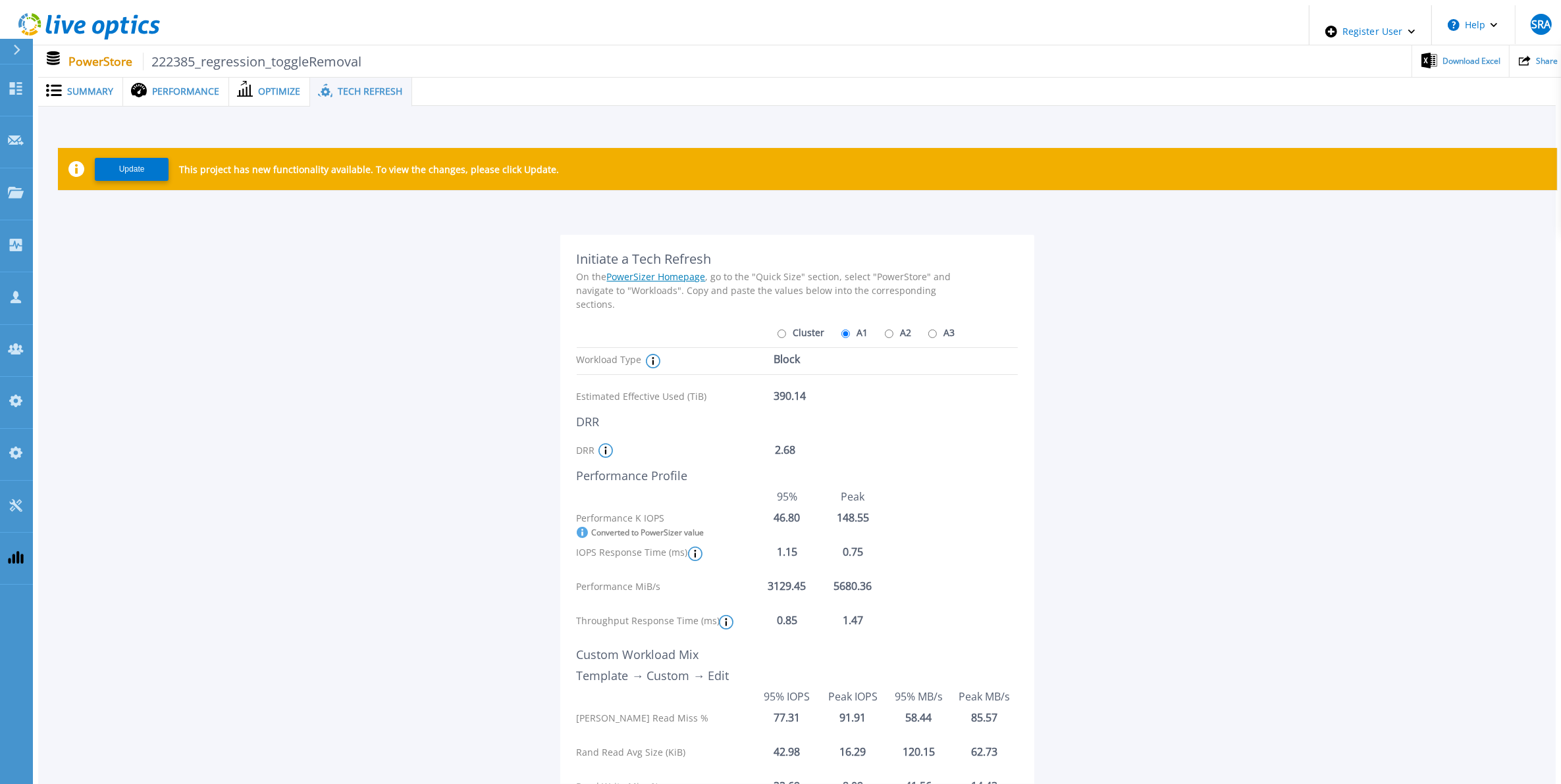
radio input "true"
radio input "false"
click at [925, 331] on label "A3" at bounding box center [939, 332] width 30 height 23
click at [928, 331] on input "A3" at bounding box center [932, 334] width 9 height 9
radio input "true"
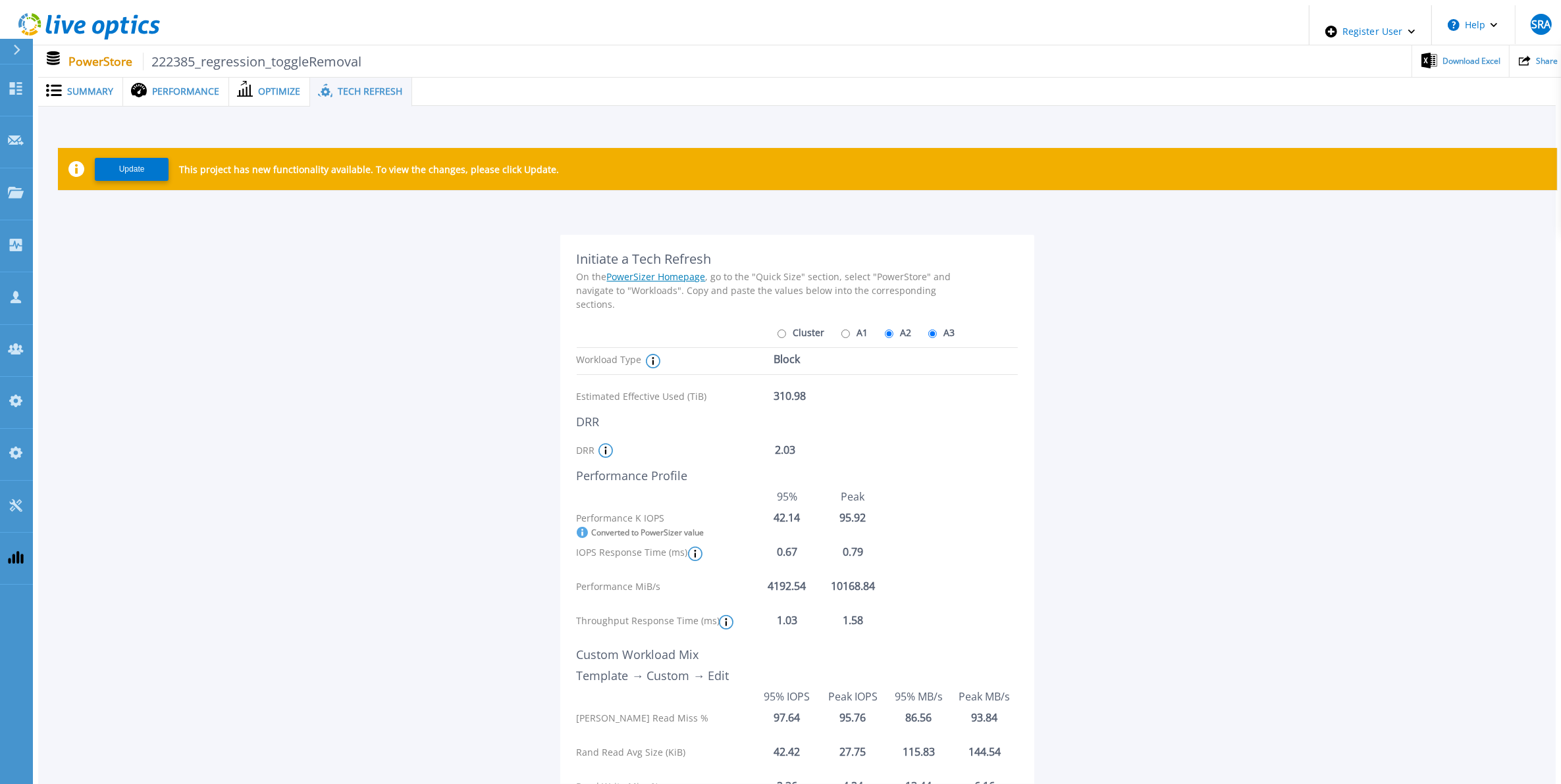
radio input "false"
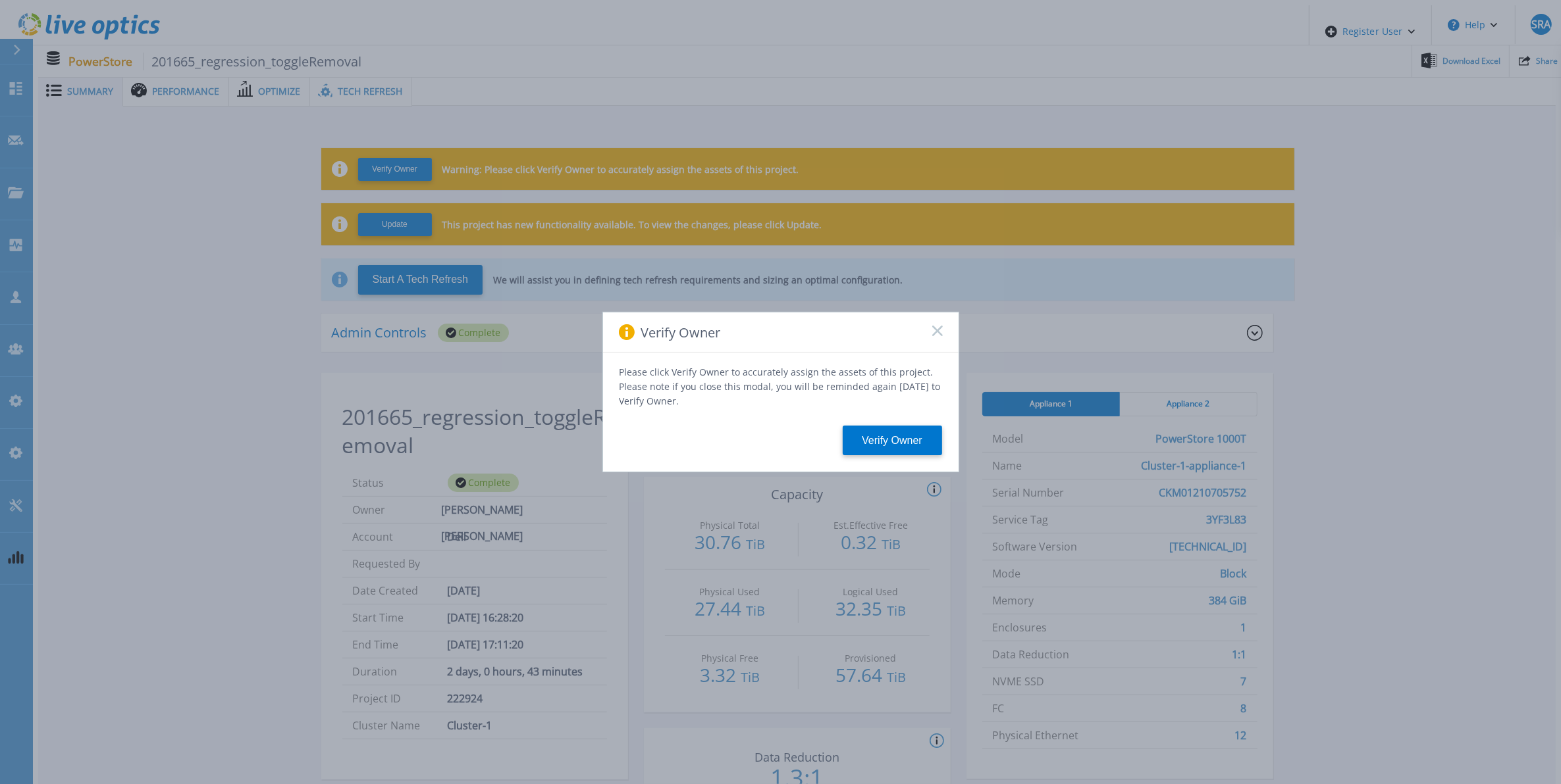
click at [932, 336] on icon at bounding box center [938, 331] width 10 height 10
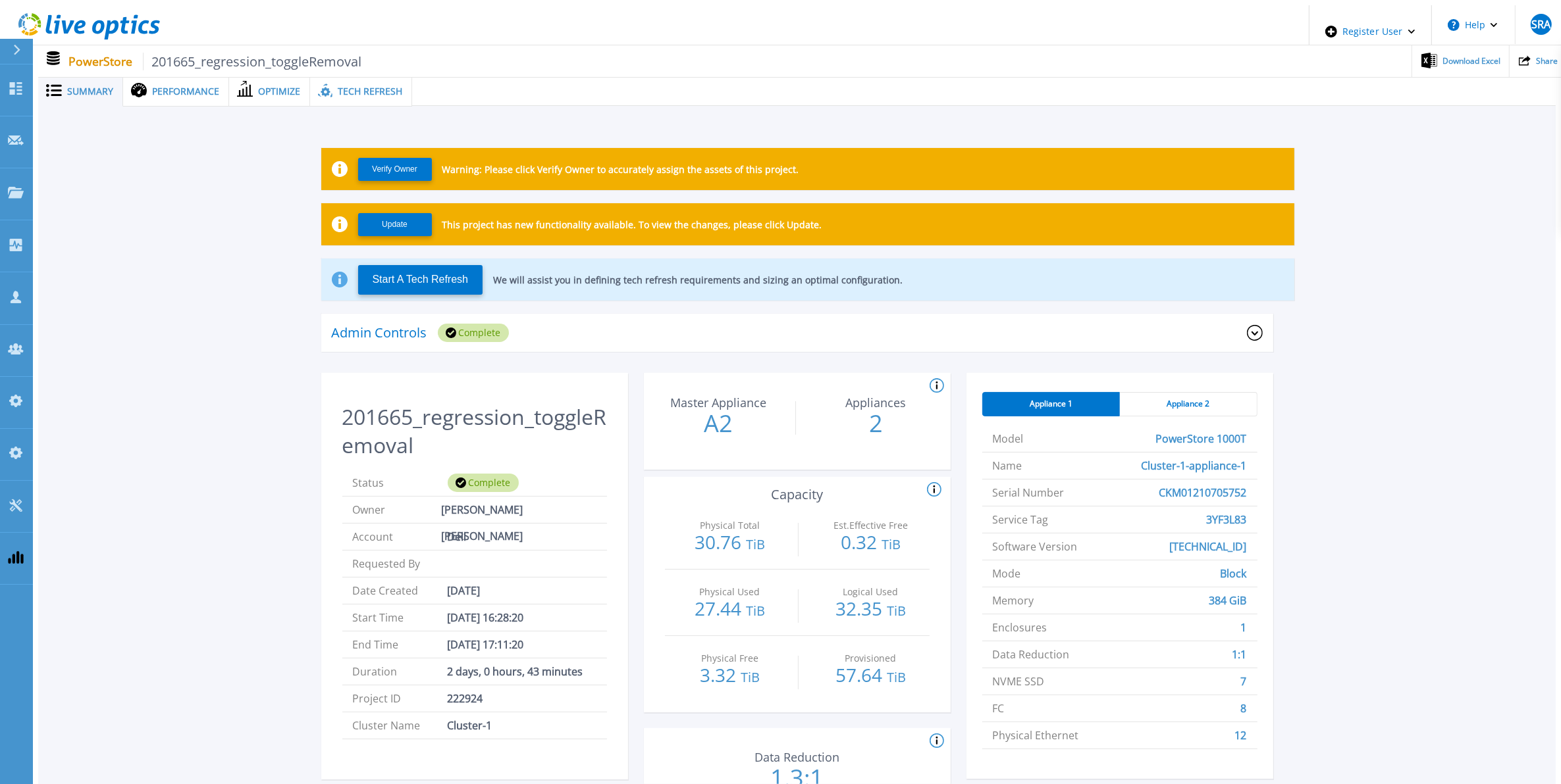
click at [371, 89] on span "Tech Refresh" at bounding box center [370, 91] width 65 height 10
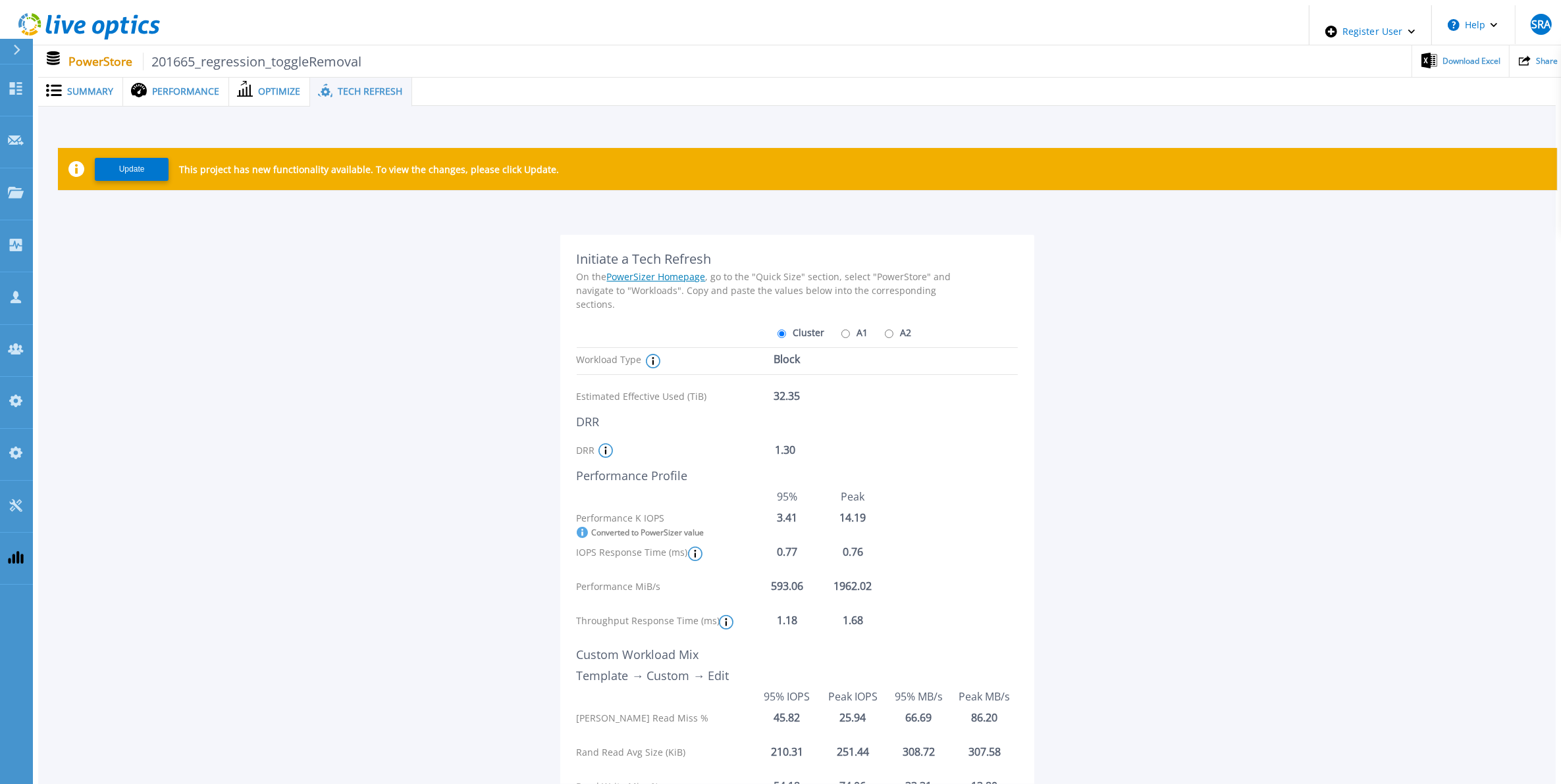
click at [847, 326] on label "A1" at bounding box center [853, 332] width 30 height 23
click at [847, 330] on input "A1" at bounding box center [846, 334] width 9 height 9
radio input "true"
radio input "false"
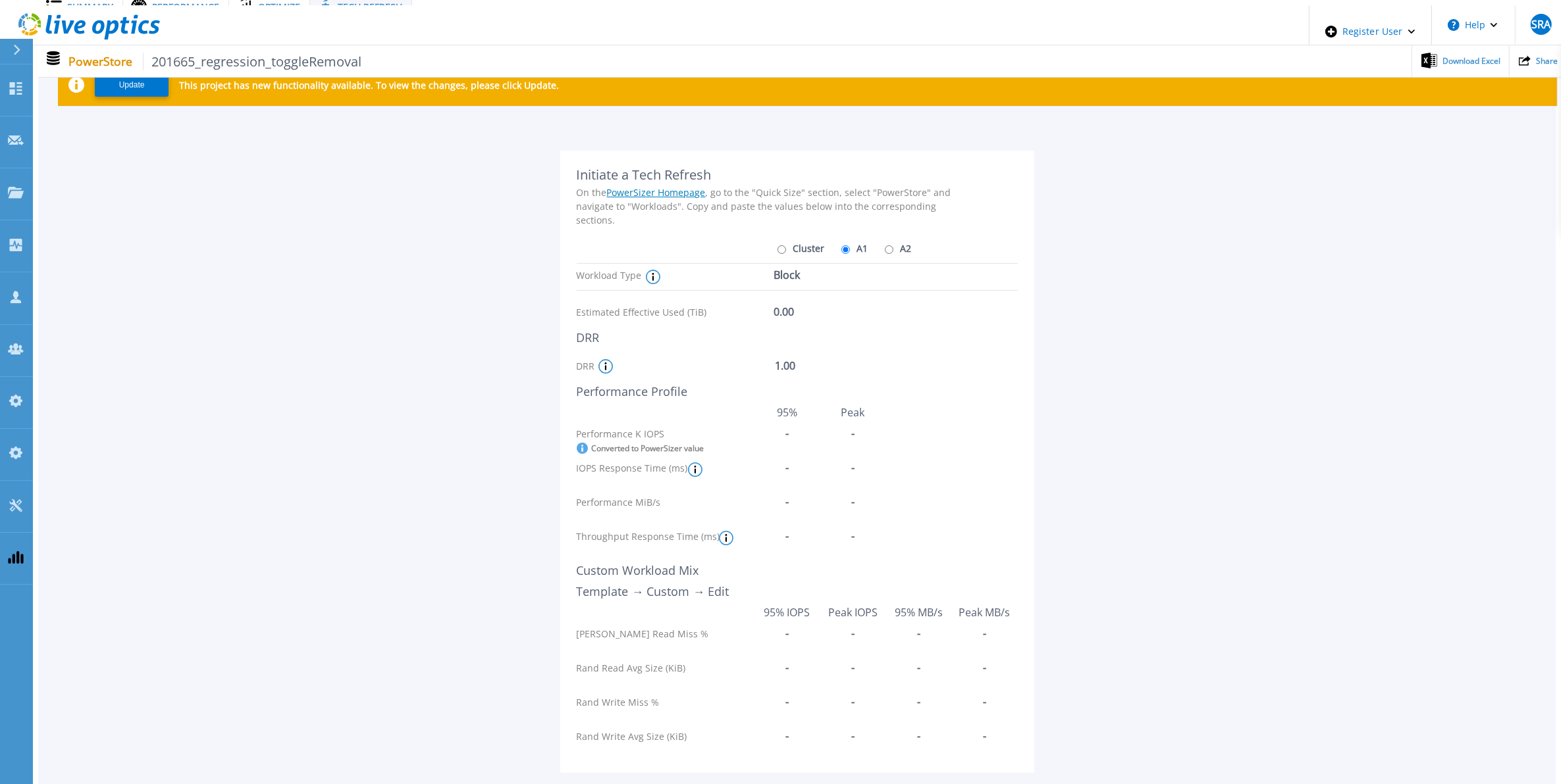
scroll to position [4, 0]
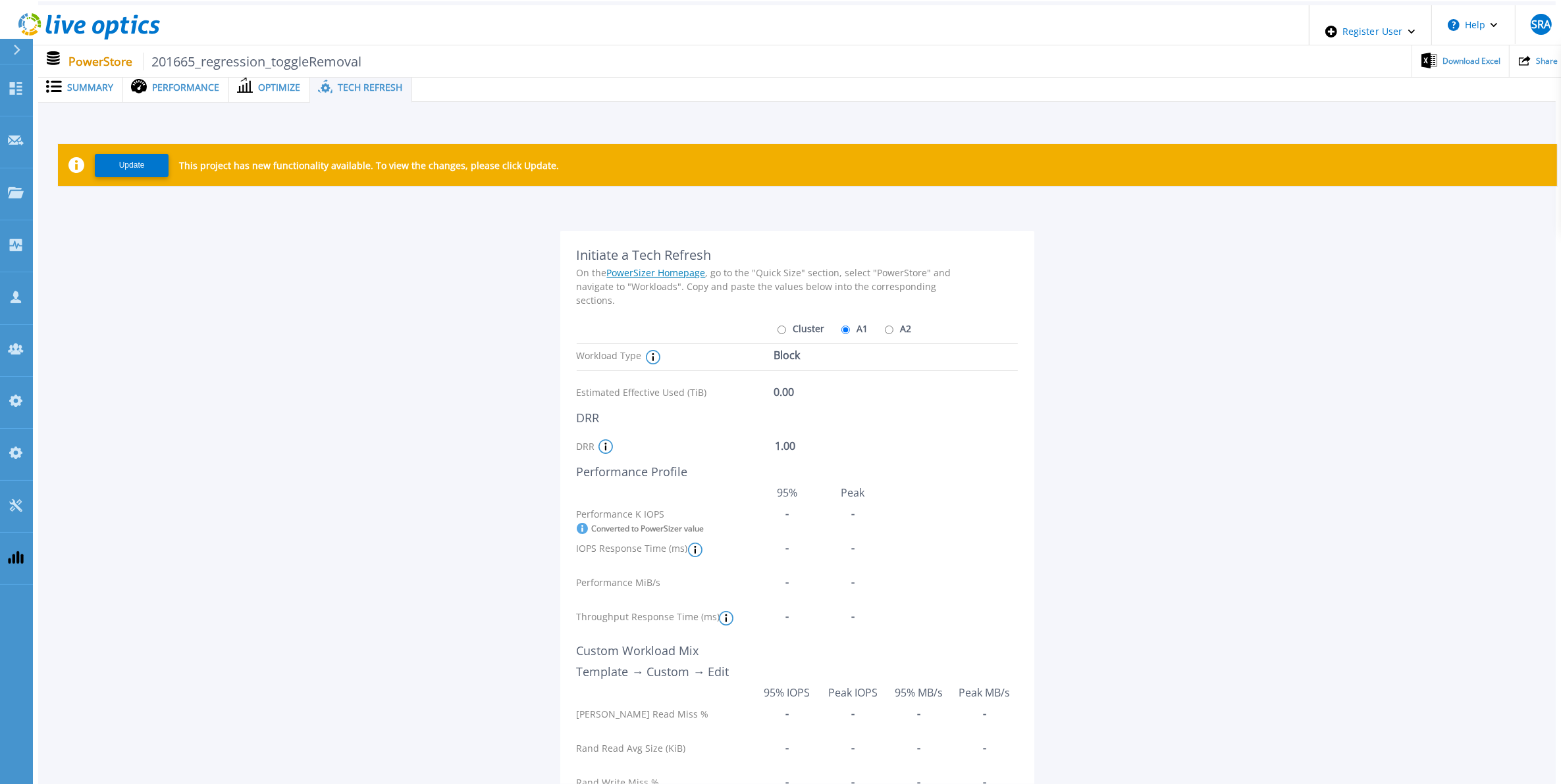
click at [890, 323] on label "A2" at bounding box center [896, 328] width 30 height 23
click at [890, 325] on input "A2" at bounding box center [889, 330] width 9 height 9
radio input "true"
radio input "false"
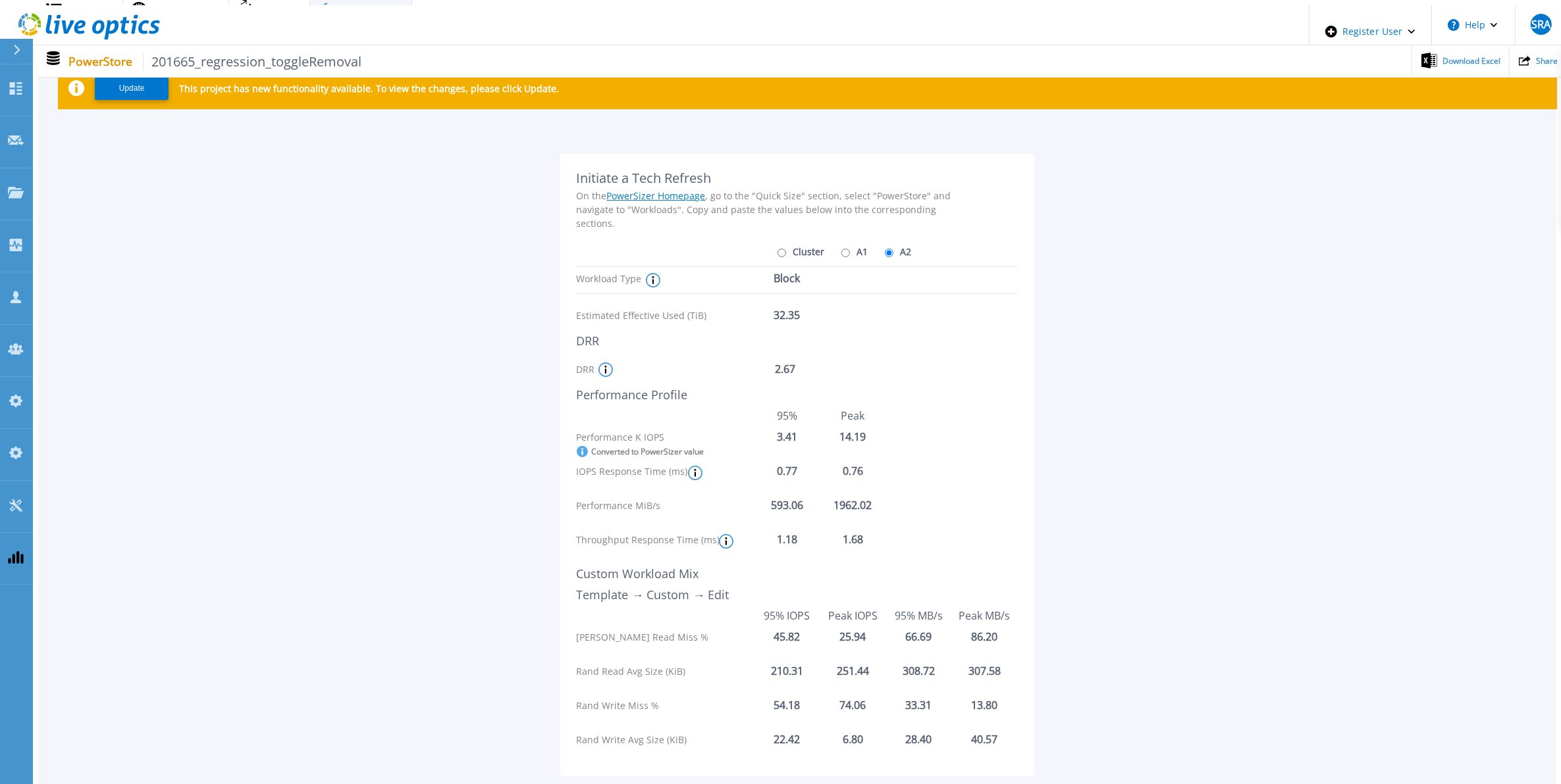
scroll to position [0, 0]
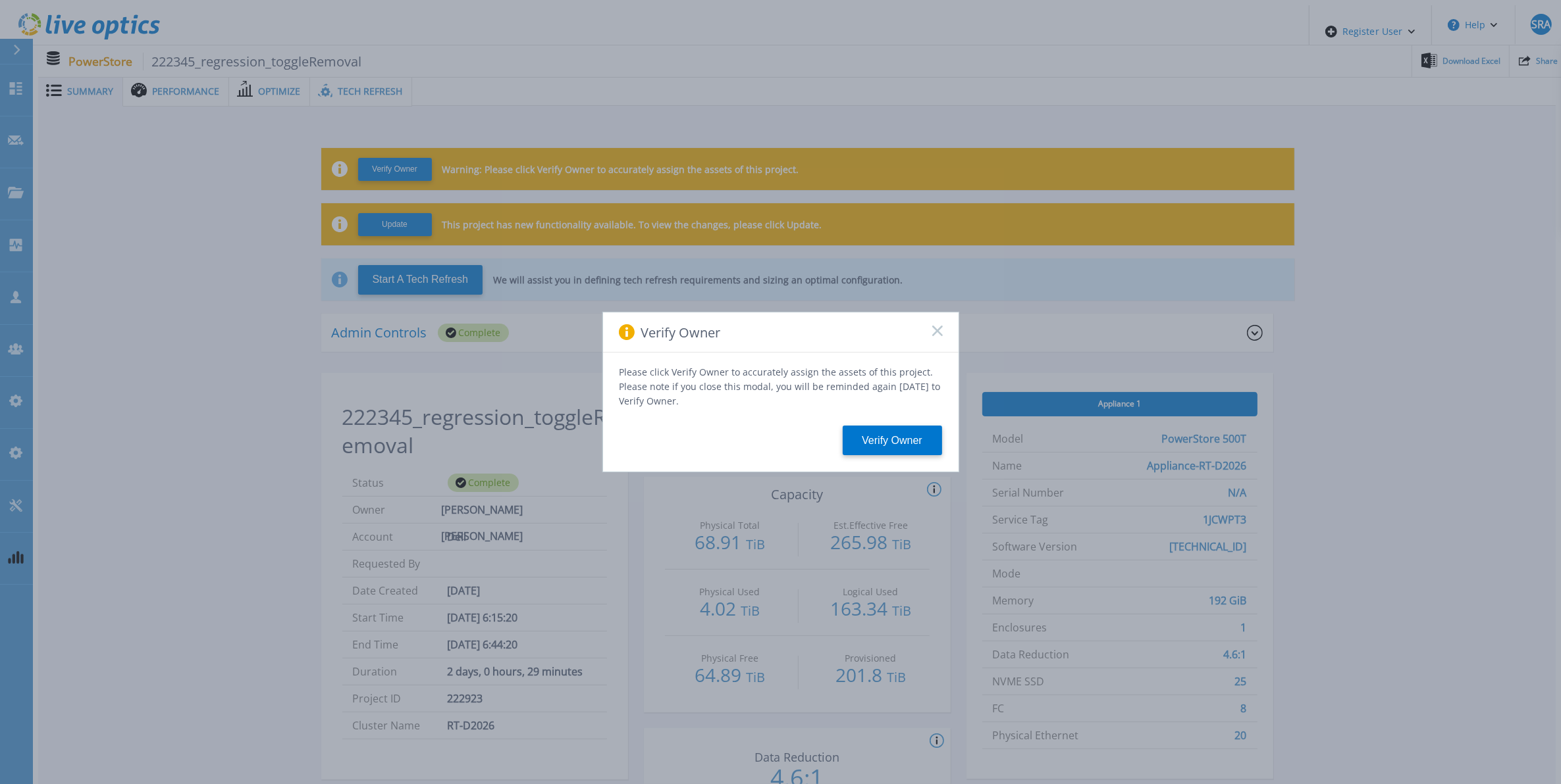
click at [943, 339] on div "Verify Owner" at bounding box center [780, 332] width 356 height 40
click at [938, 332] on icon at bounding box center [938, 331] width 10 height 10
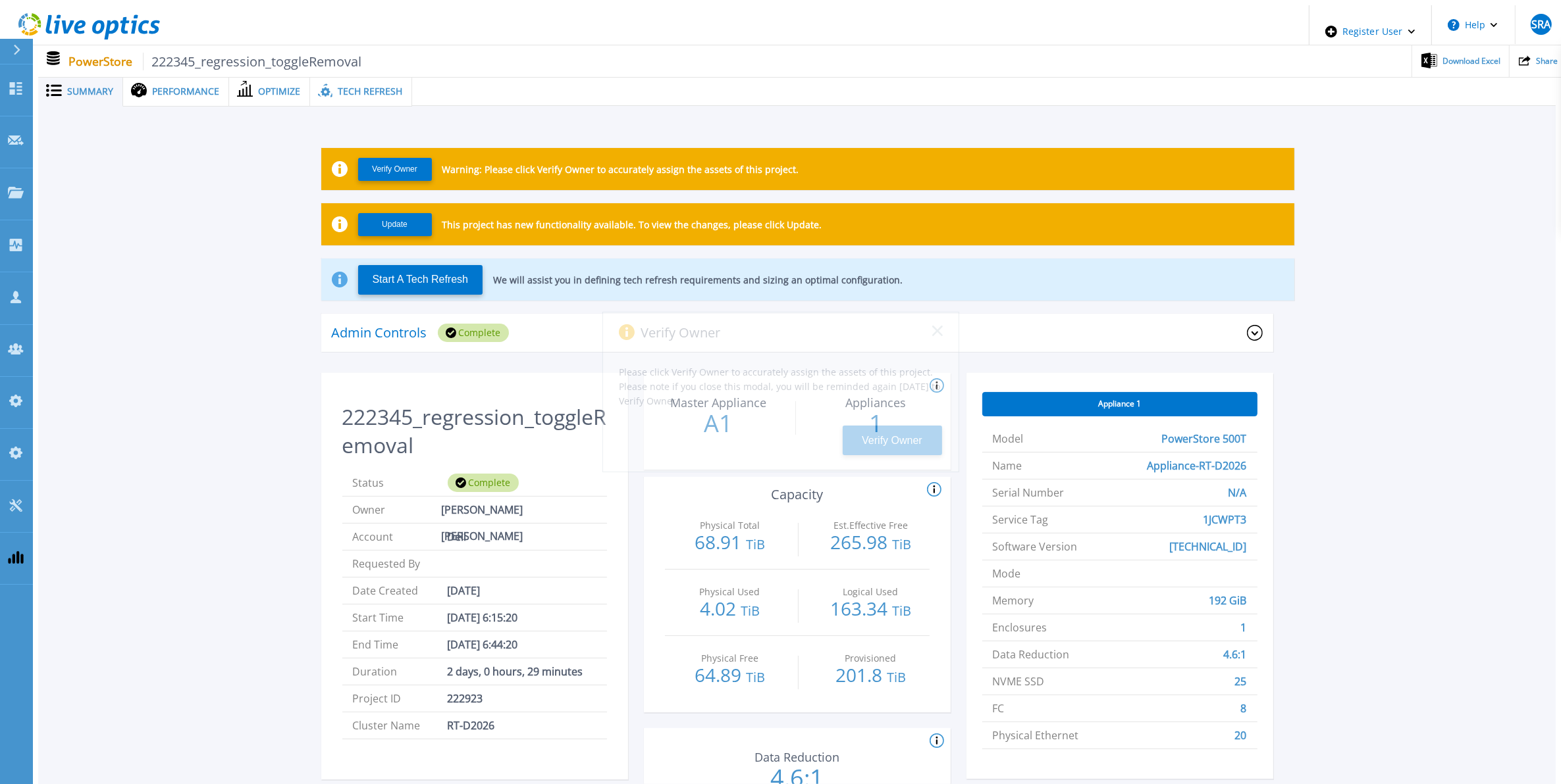
click at [332, 76] on div "Tech Refresh" at bounding box center [361, 91] width 102 height 30
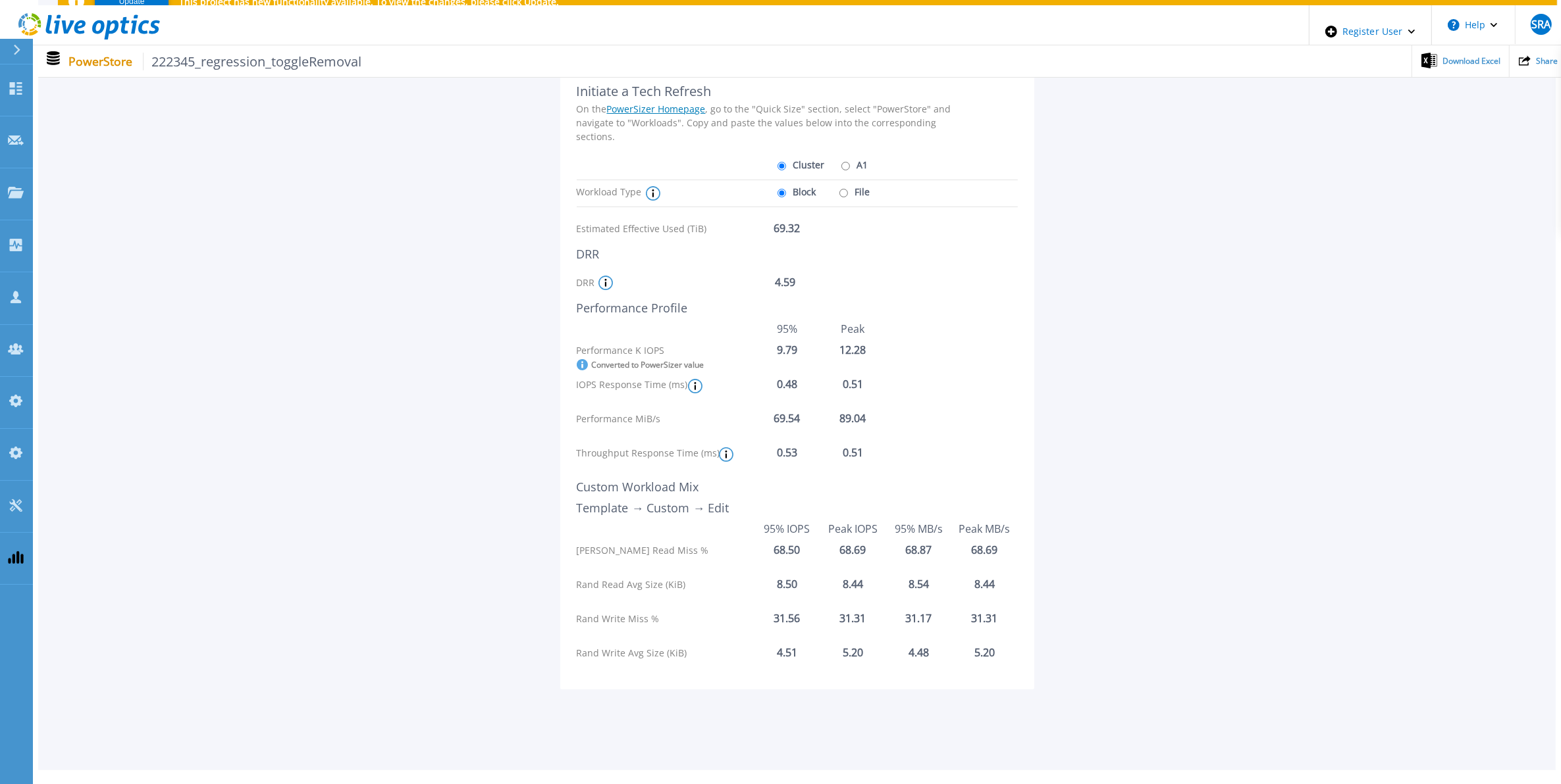
scroll to position [169, 0]
click at [842, 161] on input "A1" at bounding box center [846, 165] width 9 height 9
radio input "true"
radio input "false"
click at [861, 183] on div "Block File" at bounding box center [827, 196] width 106 height 34
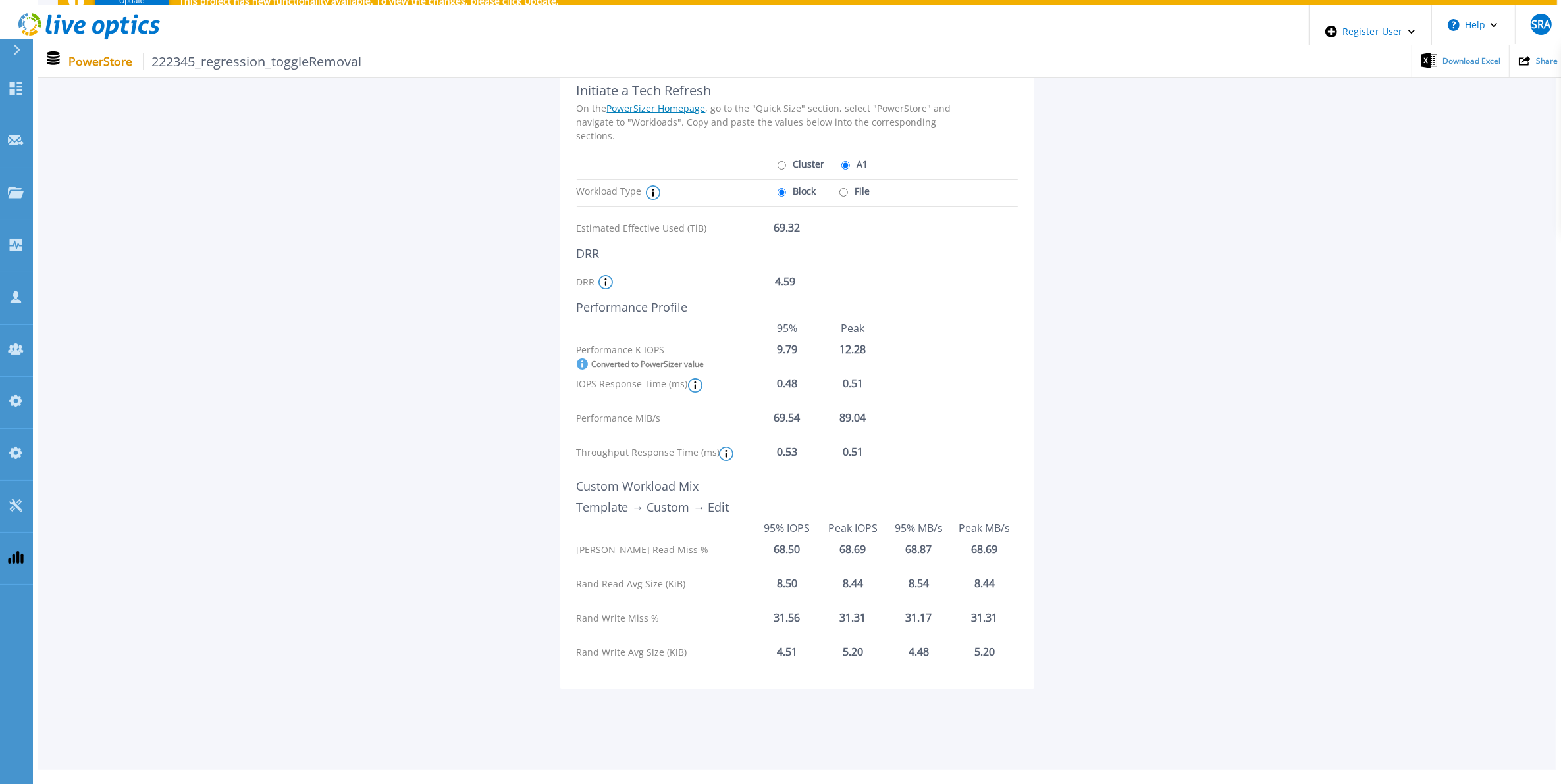
click at [853, 185] on label "File" at bounding box center [854, 191] width 35 height 23
click at [848, 188] on input "File" at bounding box center [843, 192] width 9 height 9
radio input "true"
radio input "false"
click at [793, 161] on label "Cluster" at bounding box center [799, 164] width 51 height 23
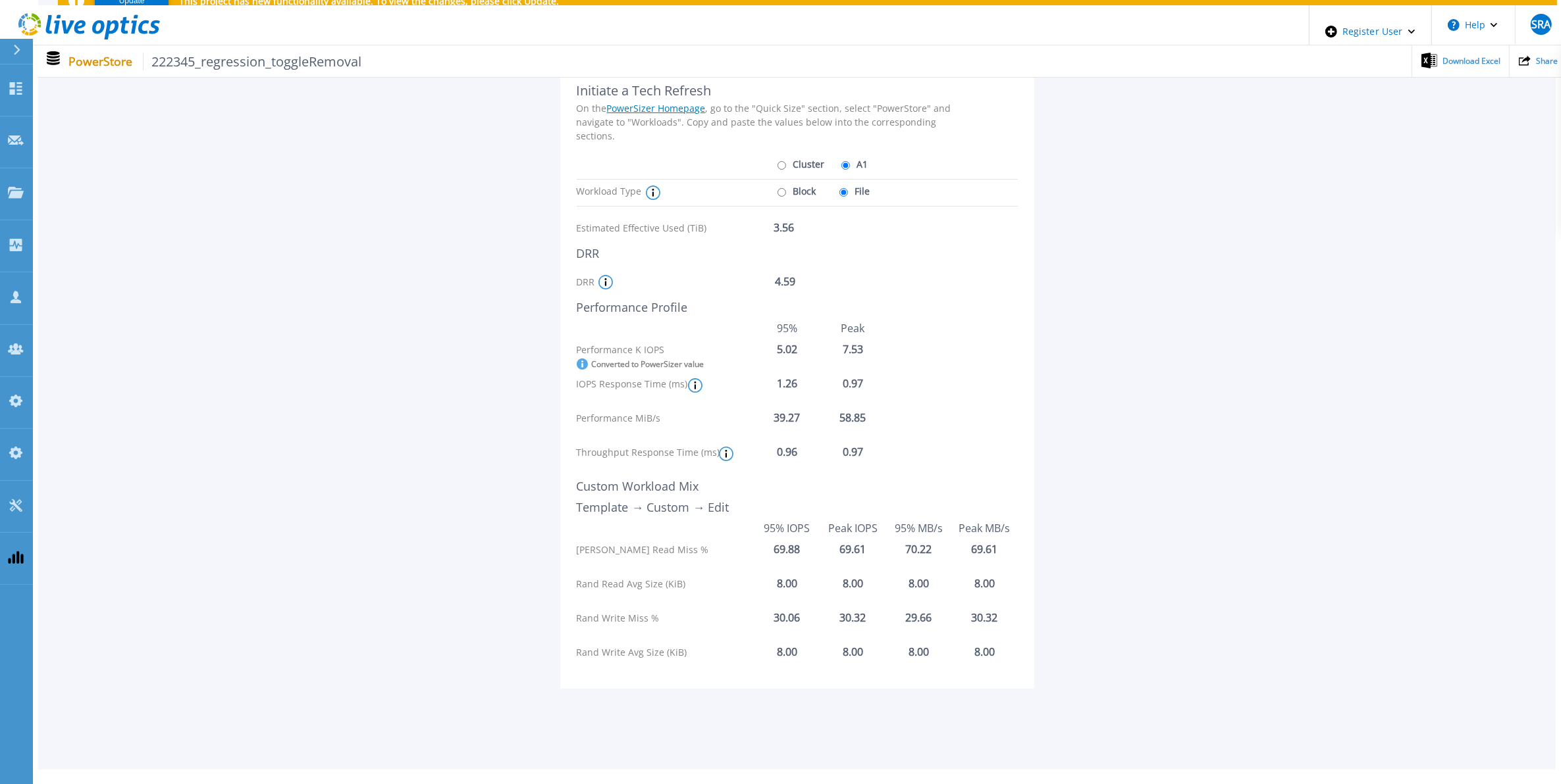
click at [786, 161] on input "Cluster" at bounding box center [782, 165] width 9 height 9
radio input "true"
click at [842, 152] on label "A1" at bounding box center [853, 164] width 30 height 23
click at [842, 161] on input "A1" at bounding box center [846, 165] width 9 height 9
radio input "true"
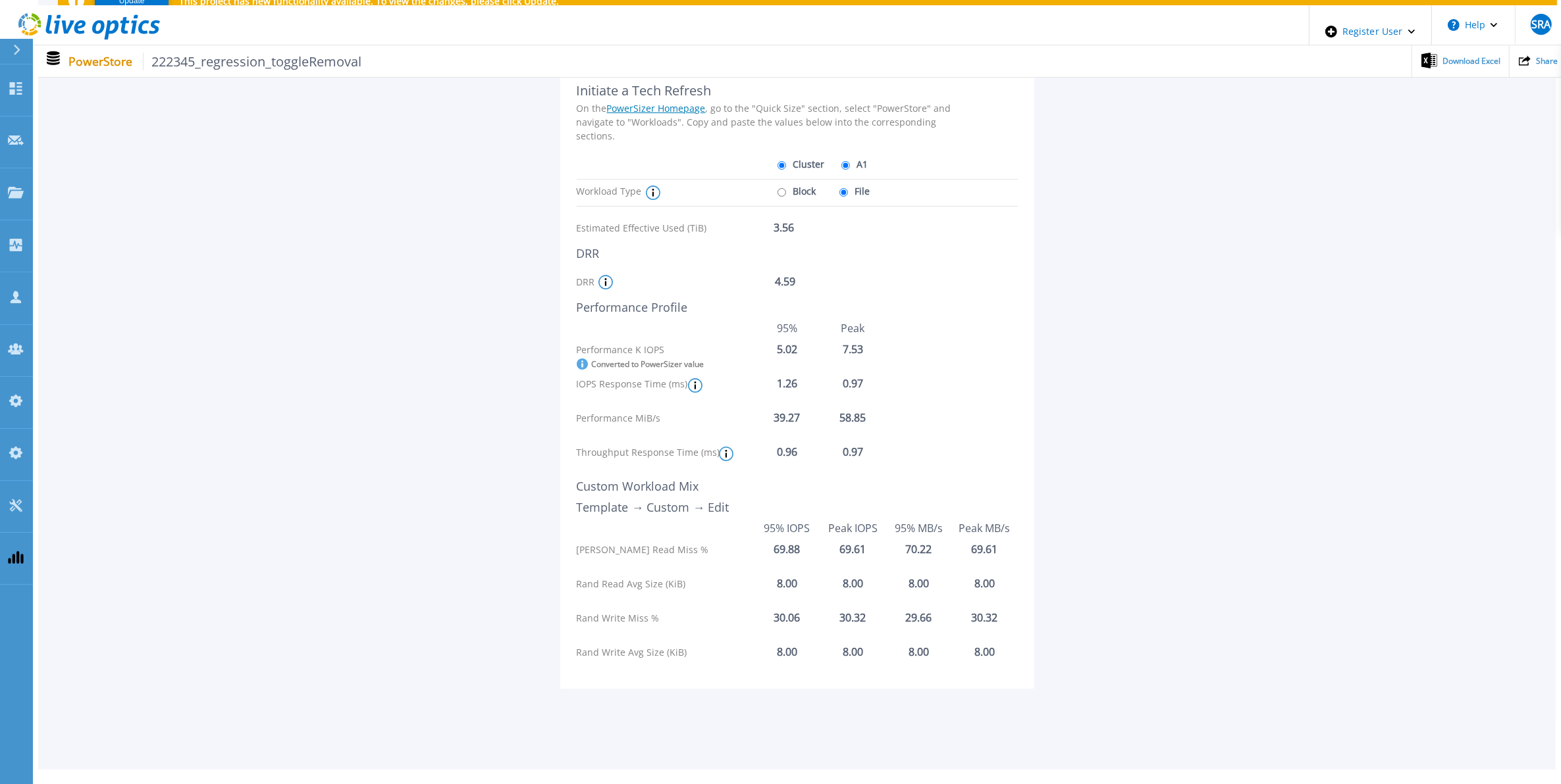
radio input "false"
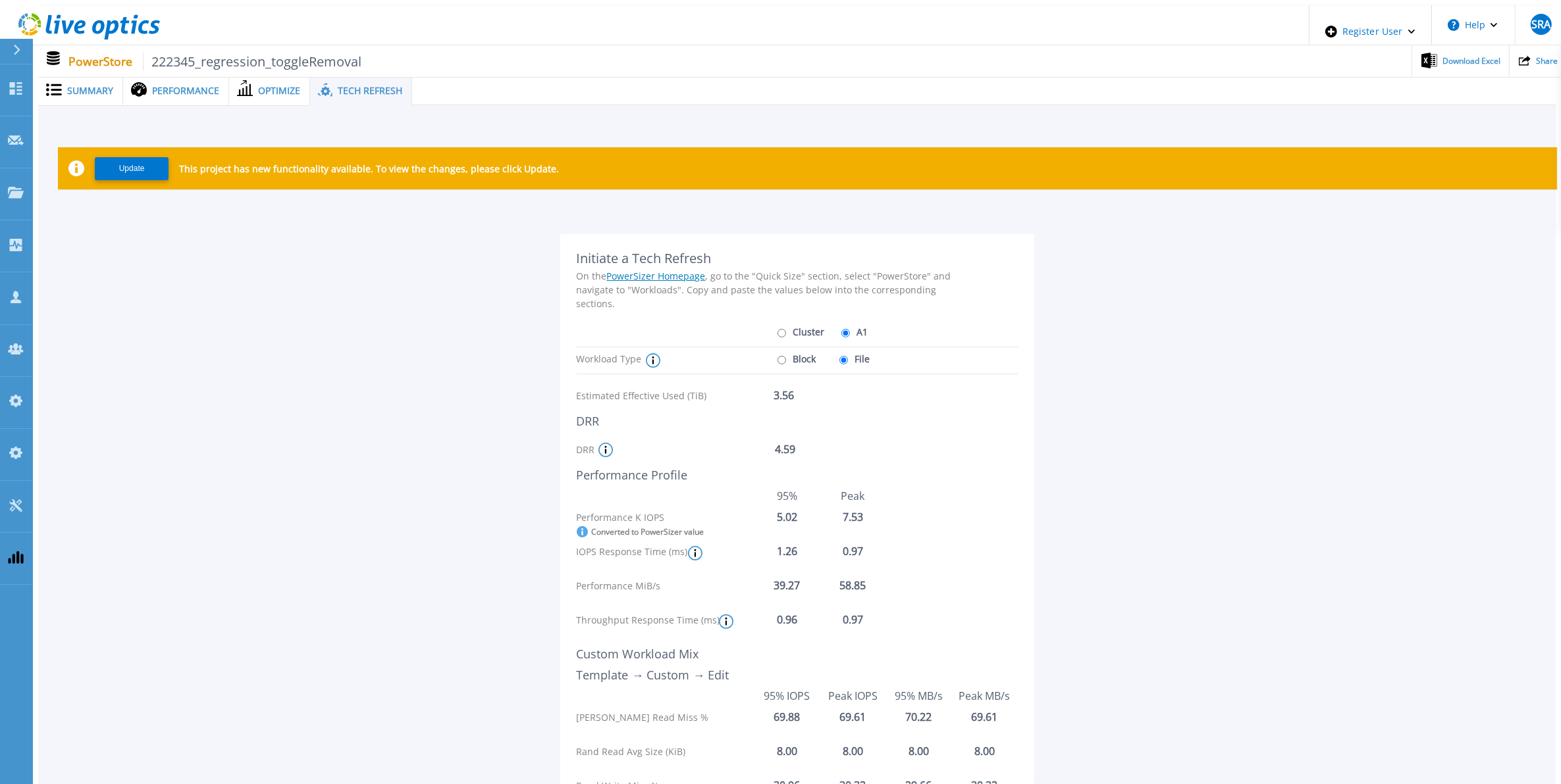
scroll to position [0, 0]
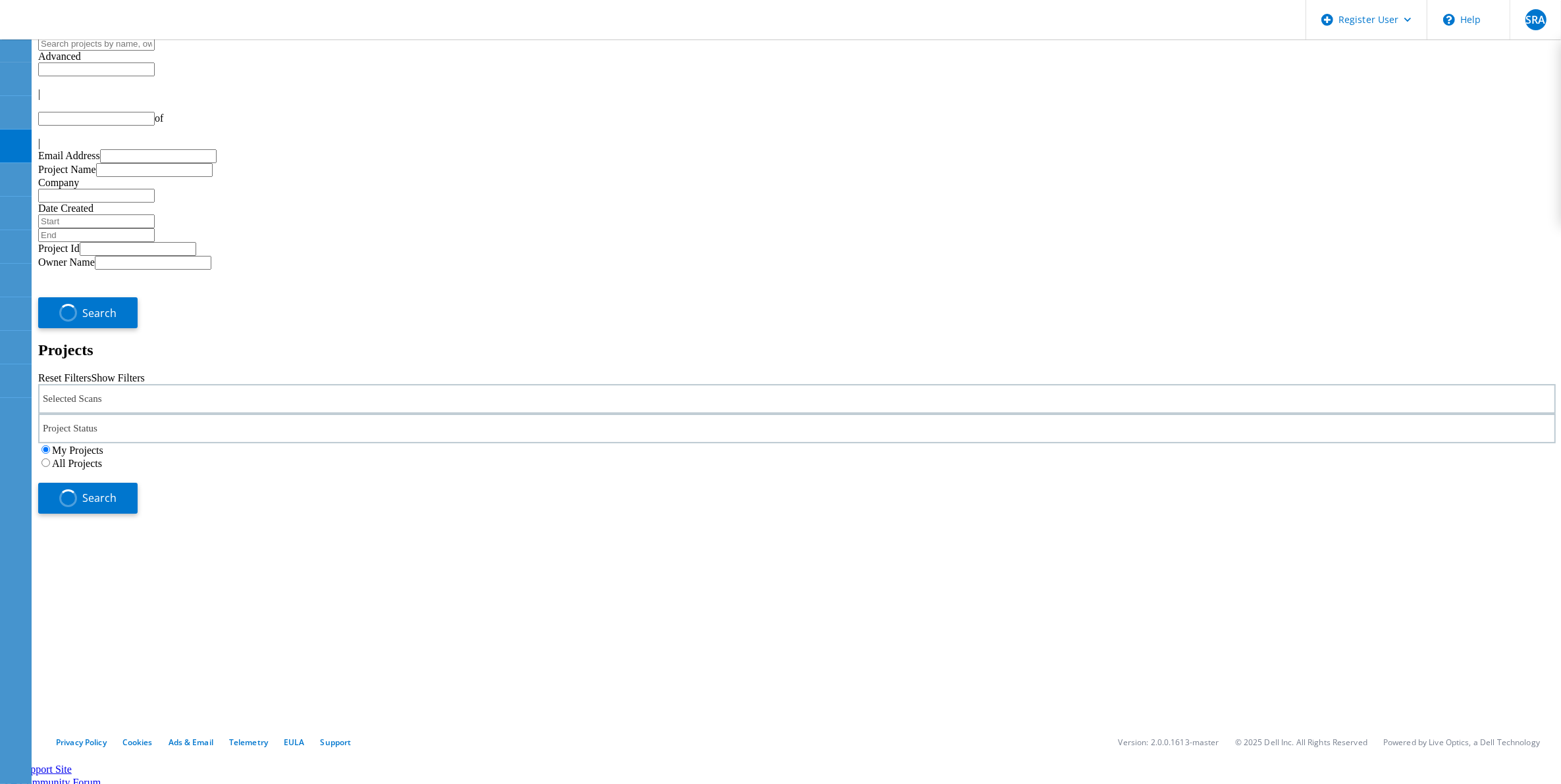
type input "1"
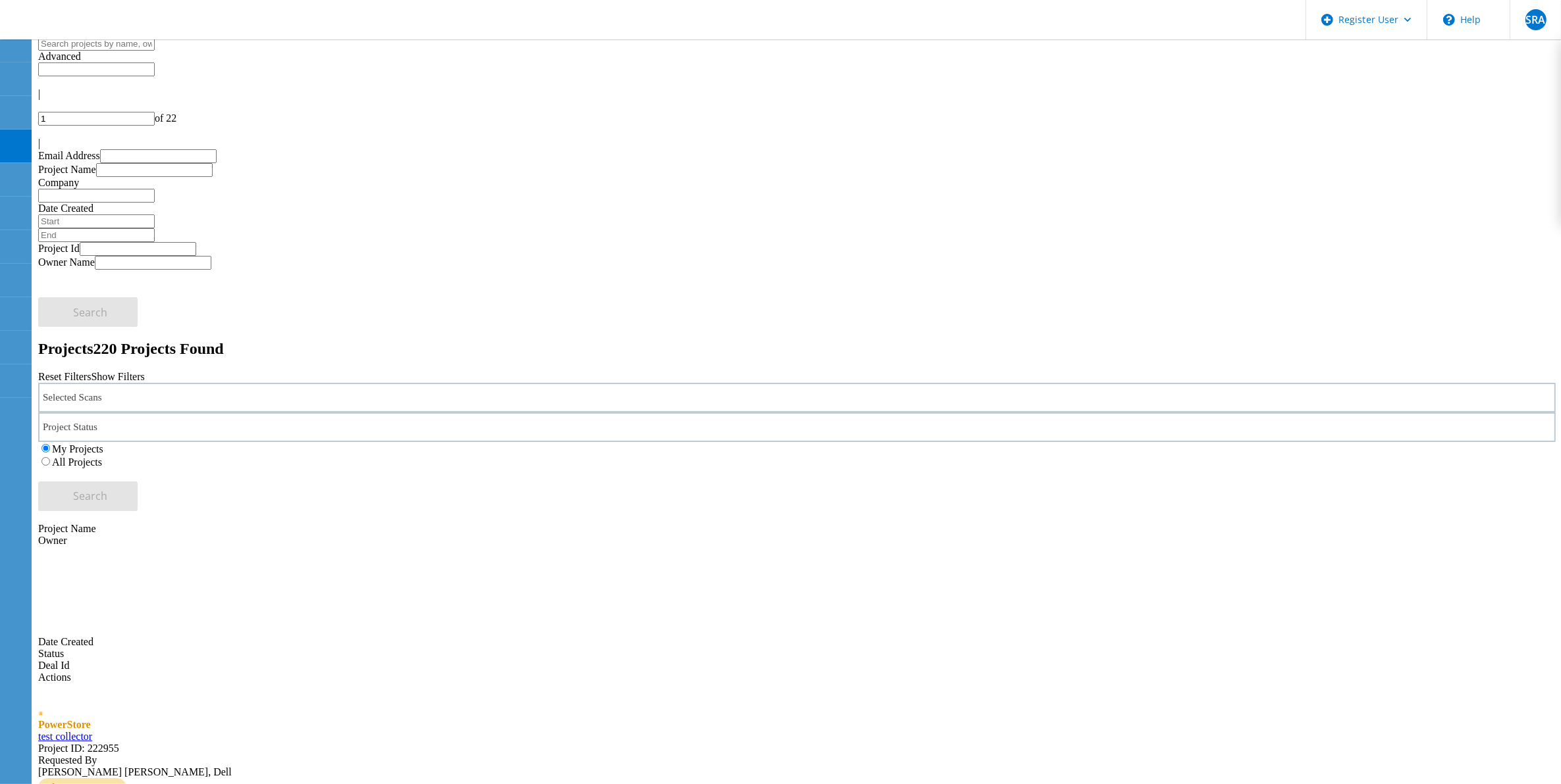
click at [333, 382] on div "Selected Scans" at bounding box center [797, 397] width 1517 height 29
click at [98, 375] on label "PowerStore" at bounding box center [106, 380] width 49 height 11
click at [81, 376] on input "PowerStore" at bounding box center [76, 380] width 9 height 9
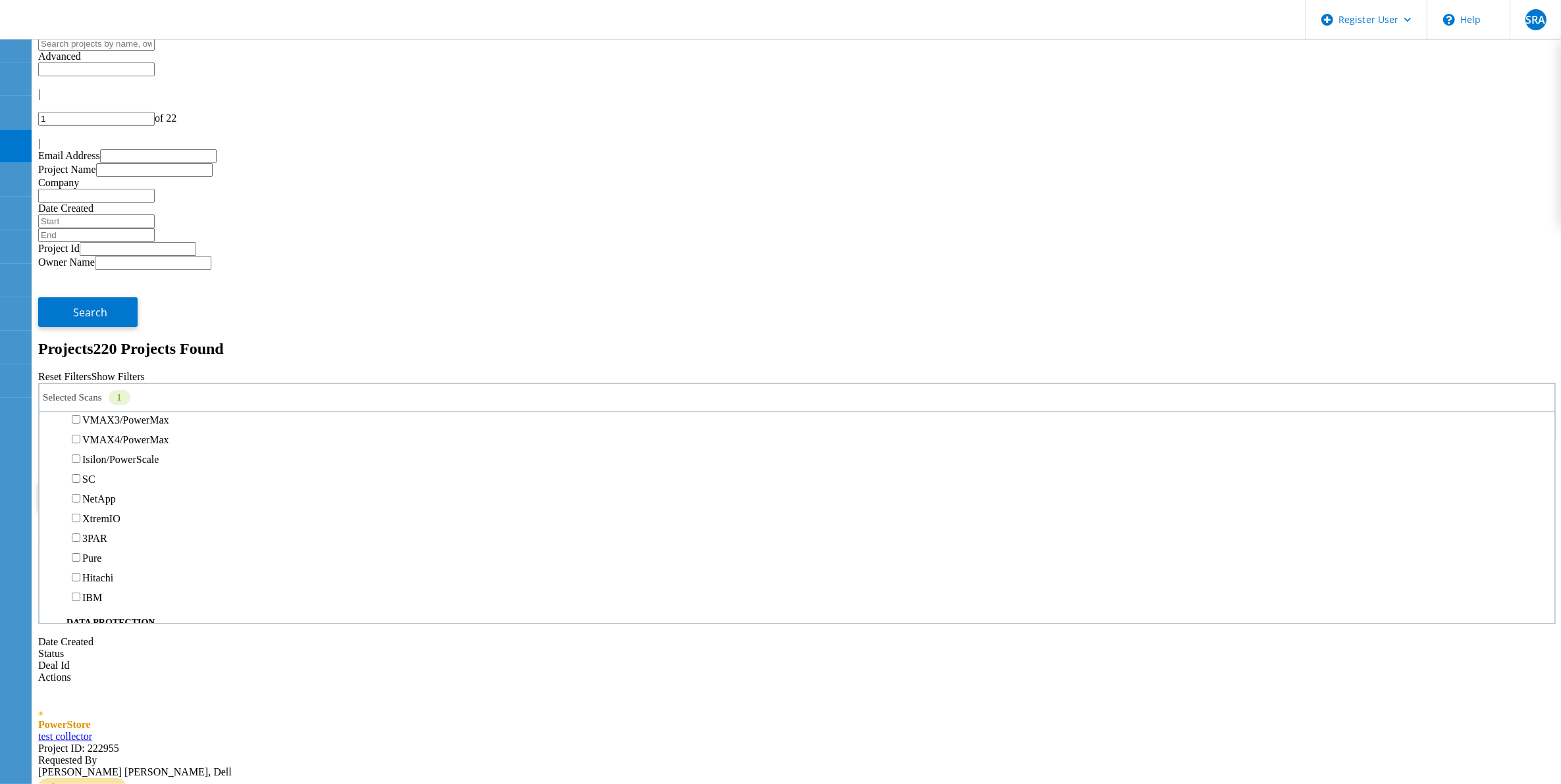
click at [1056, 442] on div "My Projects All Projects" at bounding box center [797, 455] width 1517 height 26
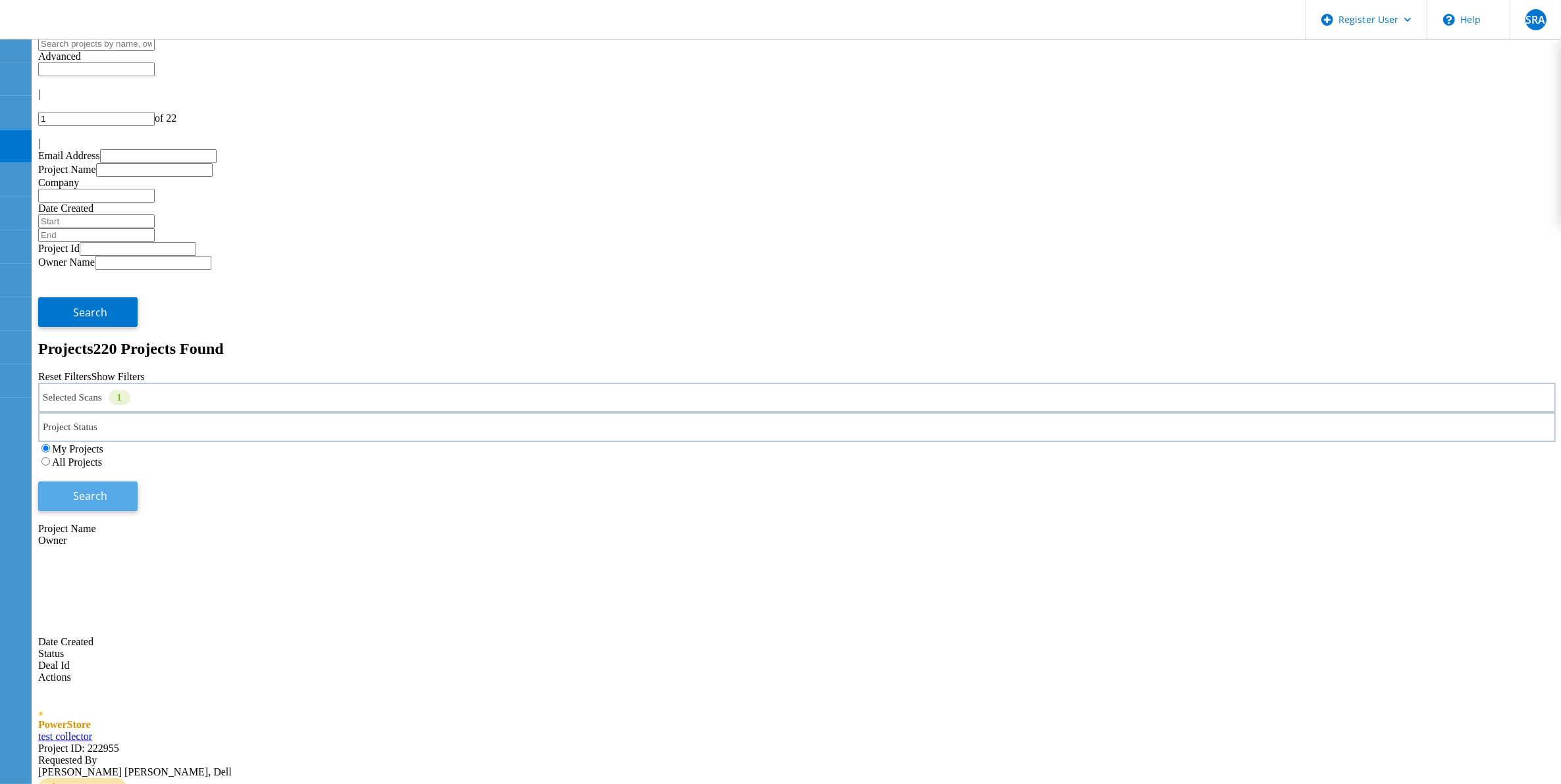
click at [138, 482] on button "Search" at bounding box center [87, 497] width 100 height 29
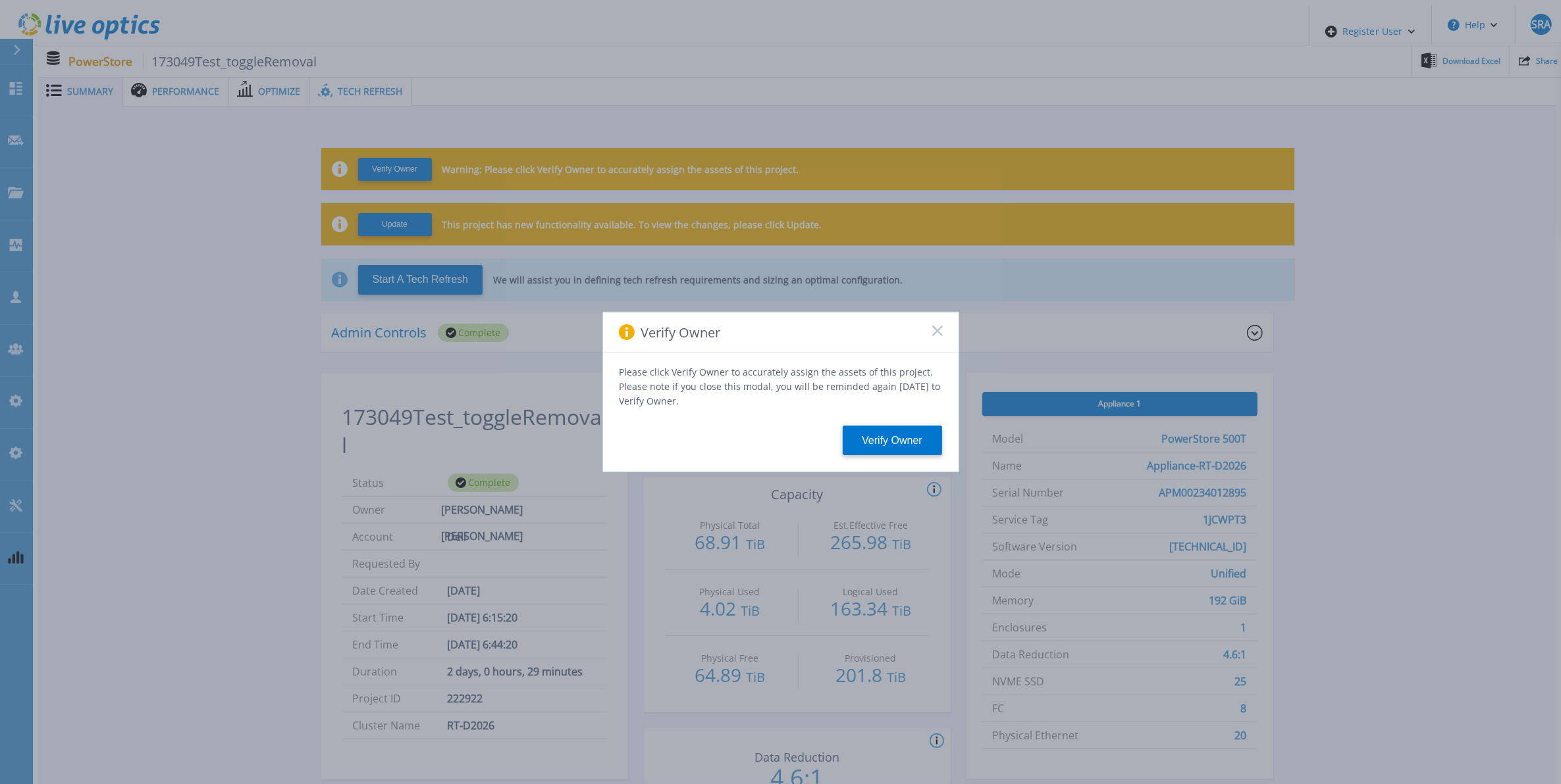
click at [937, 336] on rect at bounding box center [937, 331] width 11 height 11
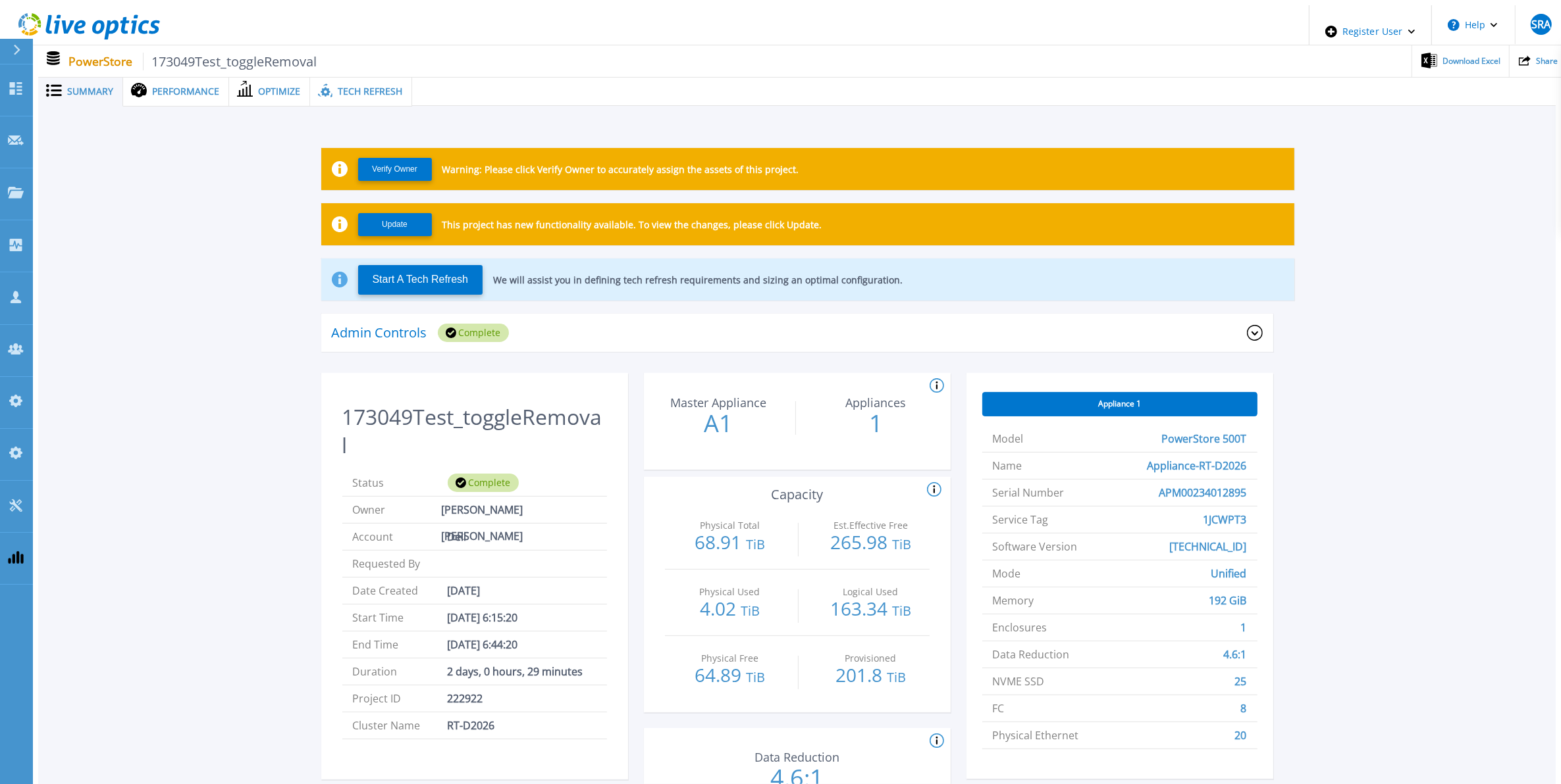
click at [329, 65] on ul "Download Excel Share" at bounding box center [941, 61] width 1249 height 31
click at [361, 94] on div "Tech Refresh" at bounding box center [361, 91] width 102 height 30
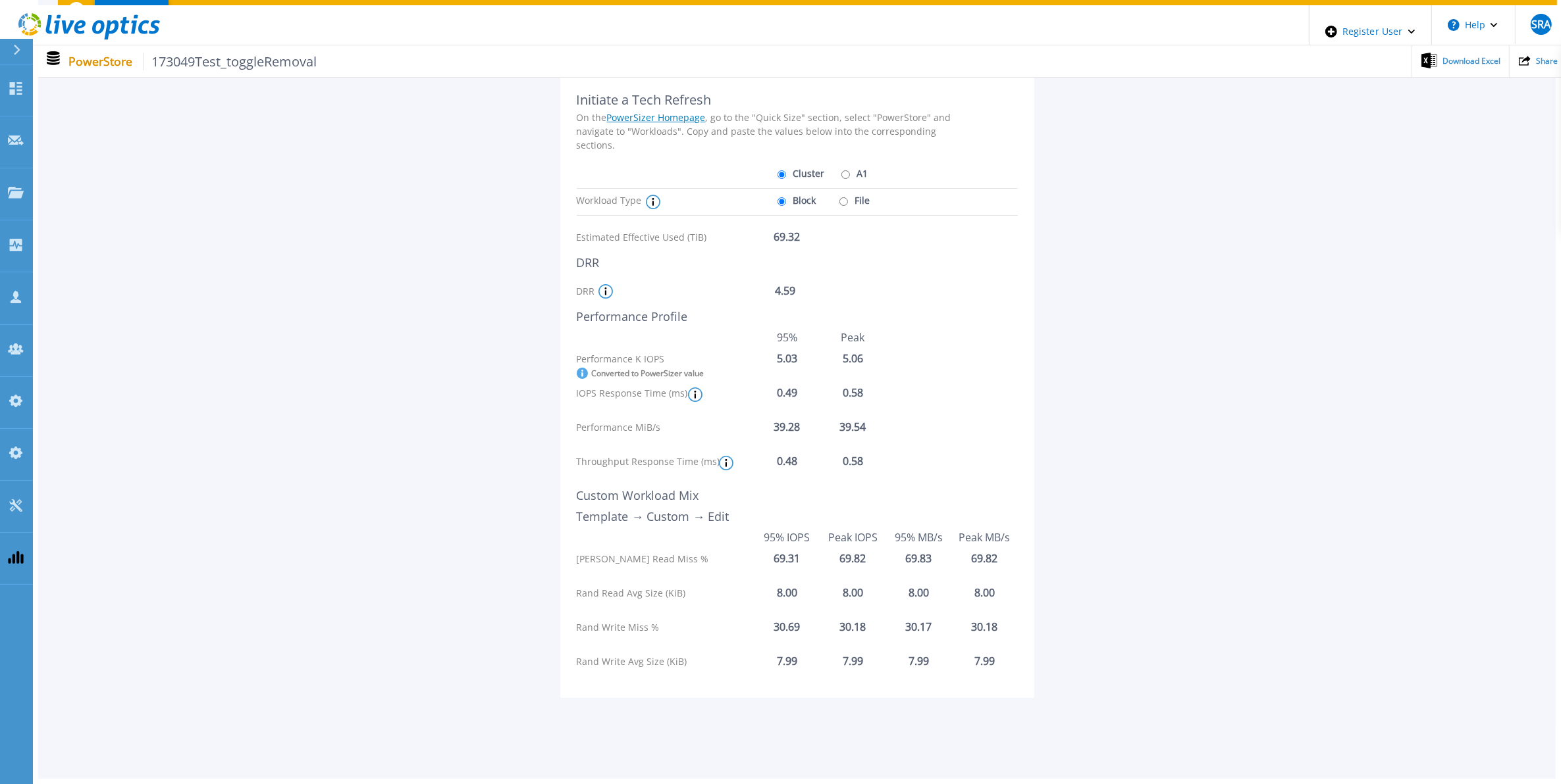
scroll to position [164, 0]
click at [860, 185] on div "Block File" at bounding box center [827, 200] width 106 height 34
click at [838, 197] on label "File" at bounding box center [854, 195] width 35 height 23
click at [839, 197] on input "File" at bounding box center [843, 196] width 9 height 9
radio input "true"
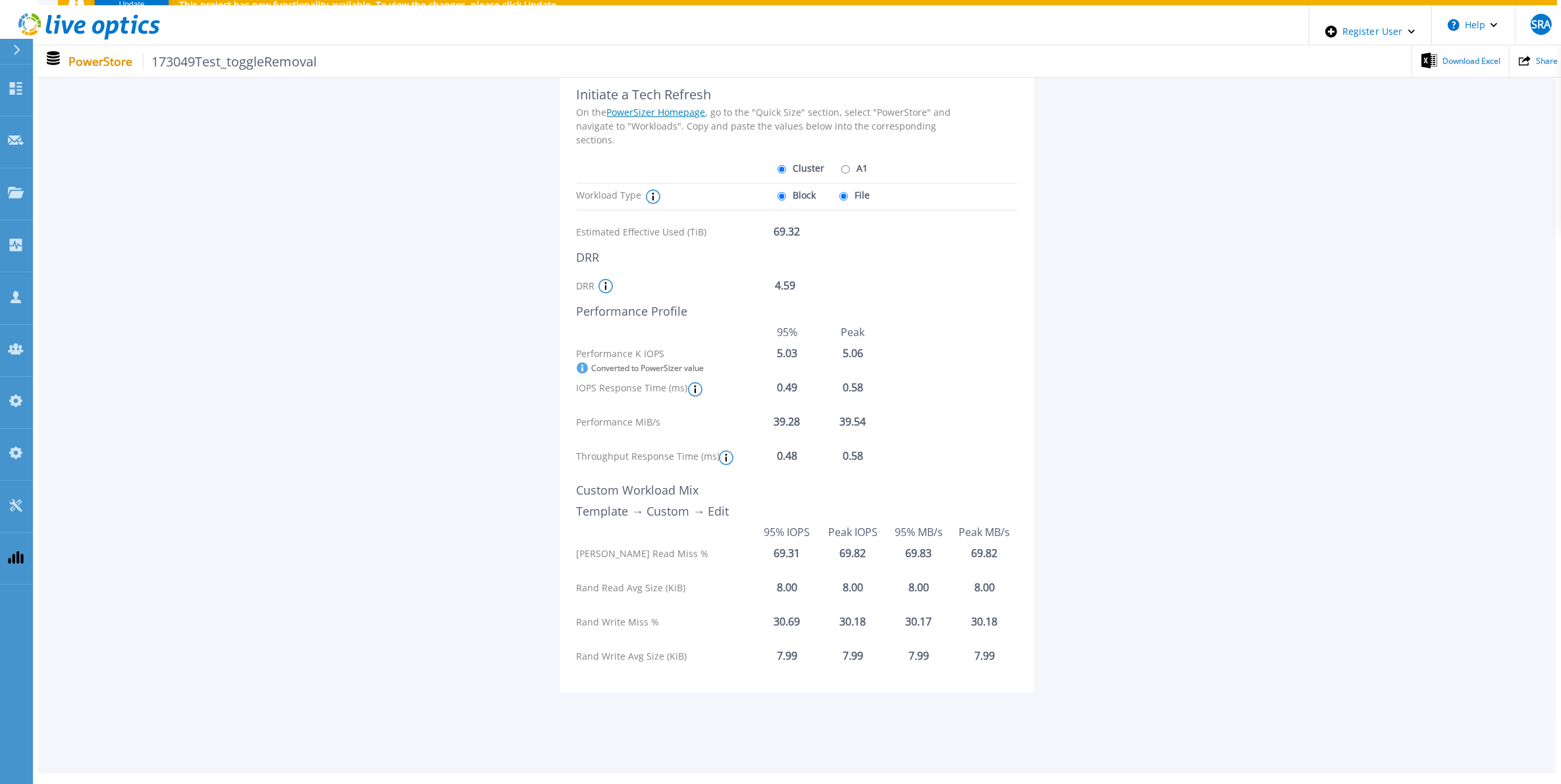
radio input "false"
click at [850, 160] on label "A1" at bounding box center [853, 168] width 30 height 23
click at [849, 165] on input "A1" at bounding box center [846, 170] width 9 height 9
radio input "true"
radio input "false"
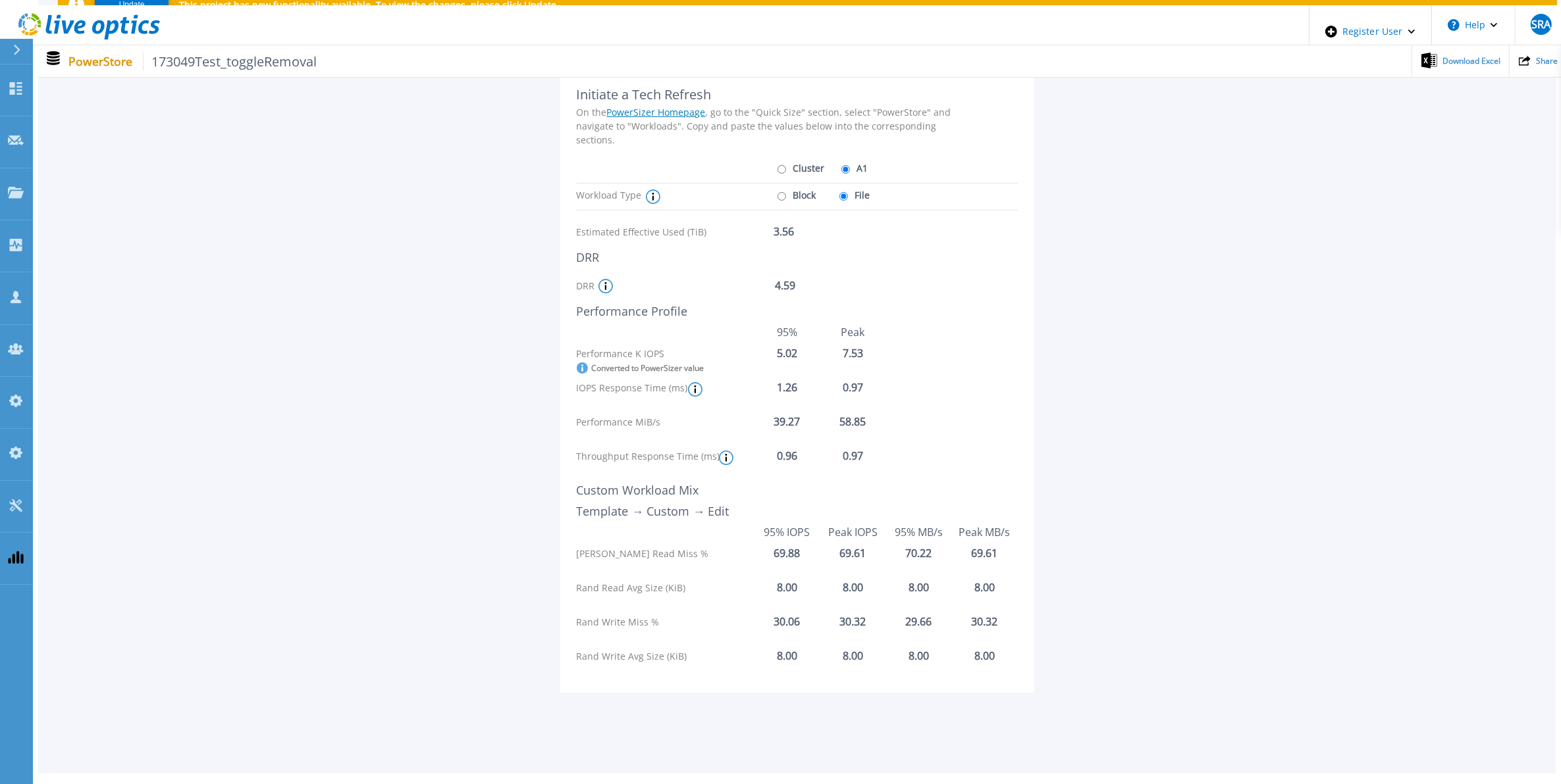
click at [798, 183] on label "Block" at bounding box center [795, 195] width 42 height 23
click at [786, 192] on input "Block" at bounding box center [782, 196] width 9 height 9
radio input "true"
click at [836, 195] on label "File" at bounding box center [854, 195] width 35 height 23
click at [839, 195] on input "File" at bounding box center [843, 196] width 9 height 9
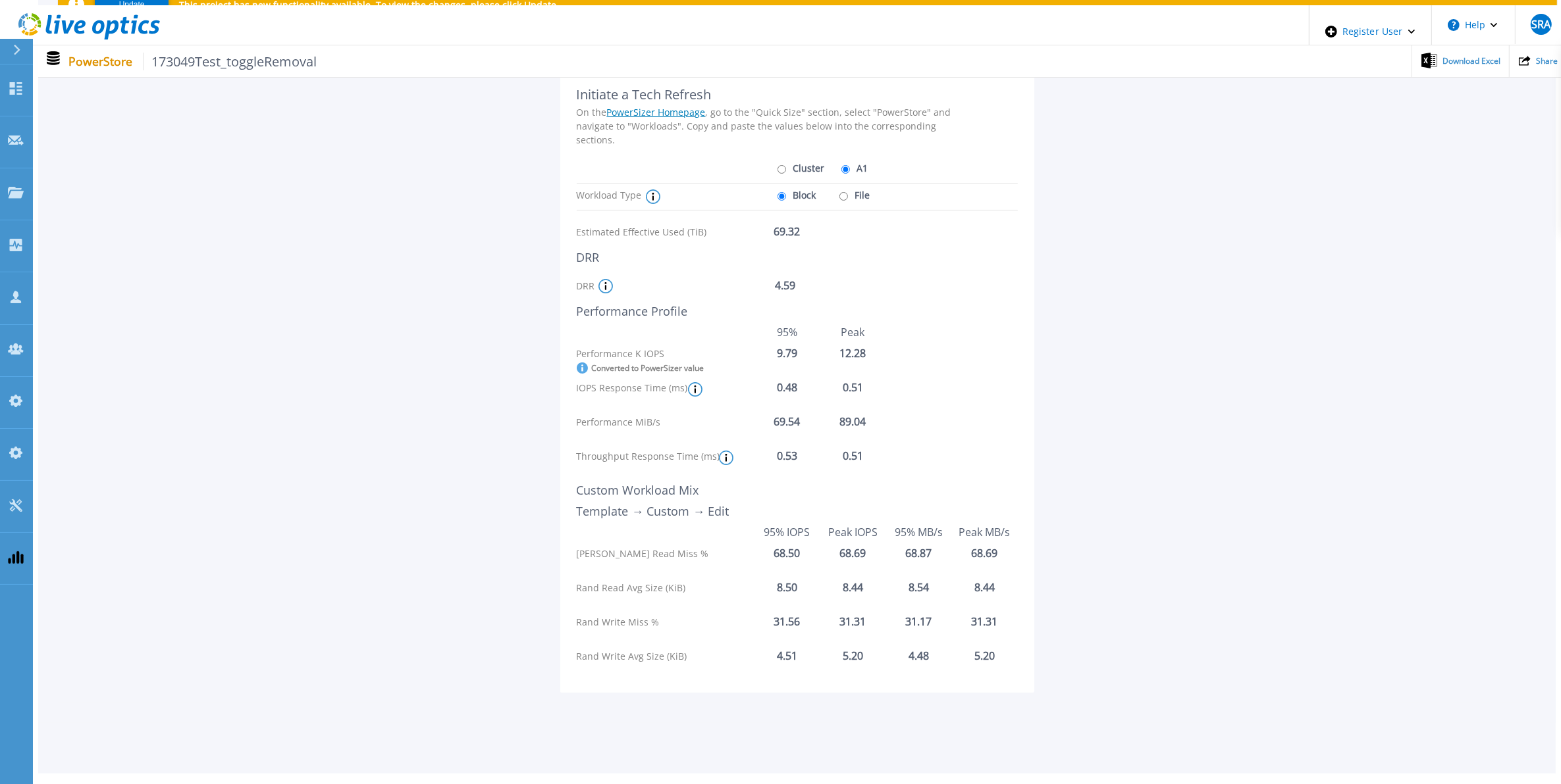
radio input "true"
radio input "false"
